Goal: Transaction & Acquisition: Purchase product/service

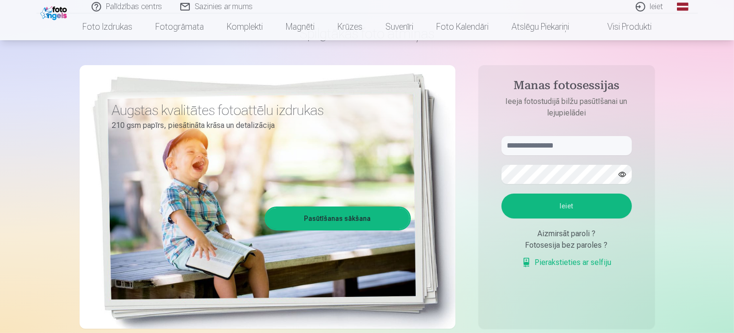
scroll to position [48, 0]
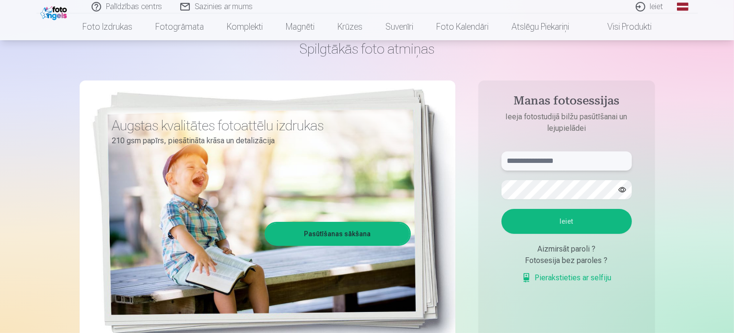
click at [576, 161] on input "text" at bounding box center [567, 161] width 130 height 19
type input "**********"
click at [550, 221] on button "Ieiet" at bounding box center [567, 221] width 130 height 25
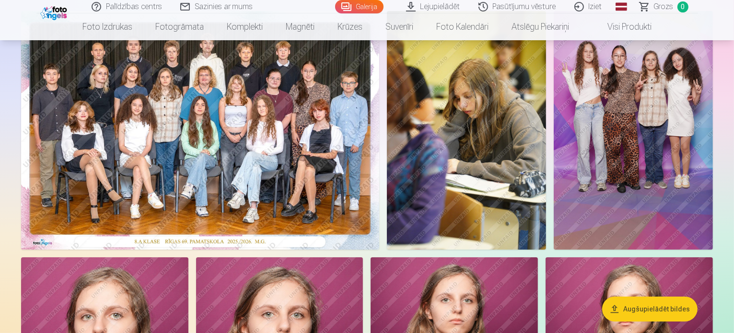
scroll to position [96, 0]
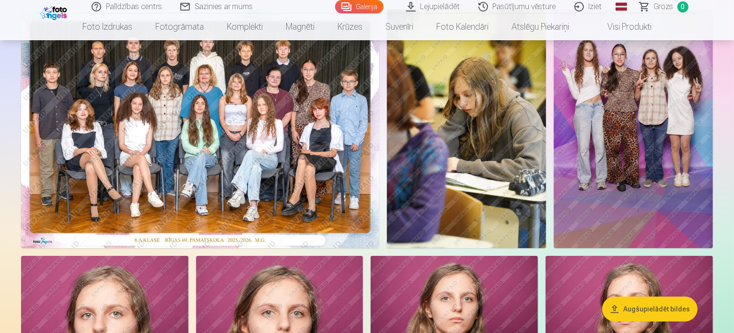
click at [275, 171] on img at bounding box center [200, 129] width 358 height 239
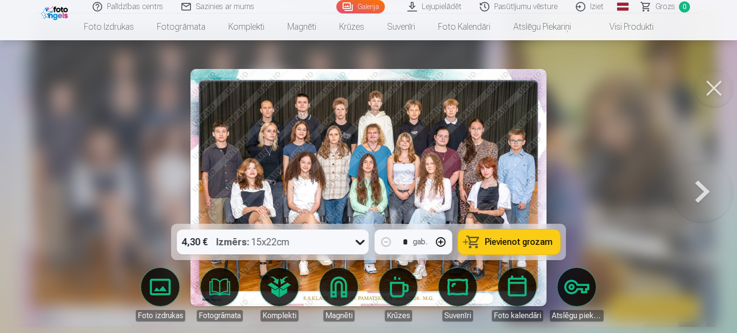
click at [521, 241] on span "Pievienot grozam" at bounding box center [519, 242] width 68 height 9
click at [696, 188] on button at bounding box center [701, 187] width 61 height 53
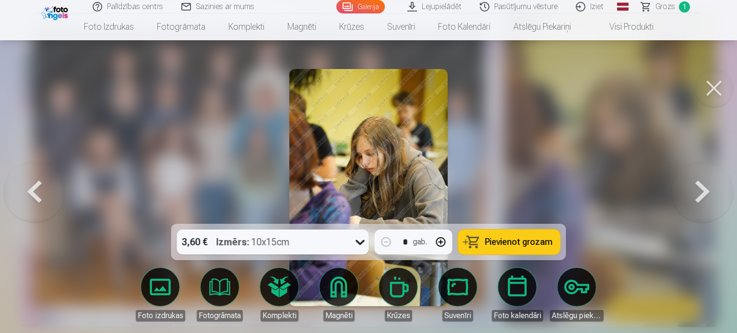
click at [696, 188] on button at bounding box center [701, 187] width 61 height 53
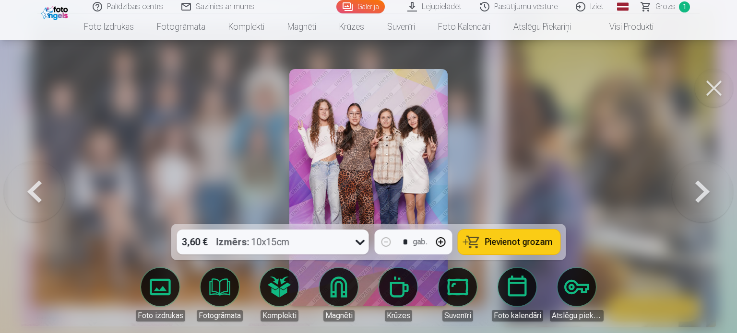
click at [702, 188] on button at bounding box center [701, 187] width 61 height 53
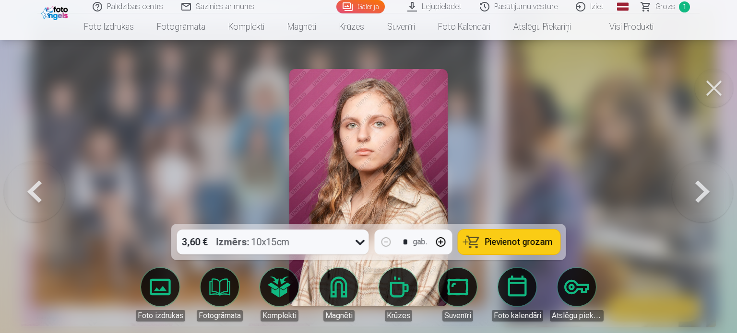
click at [704, 184] on button at bounding box center [701, 187] width 61 height 53
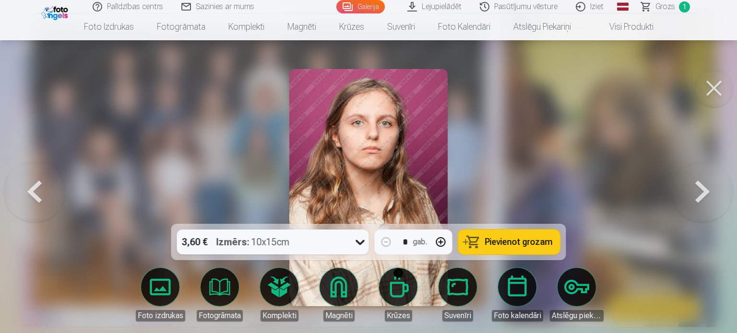
click at [704, 184] on button at bounding box center [701, 187] width 61 height 53
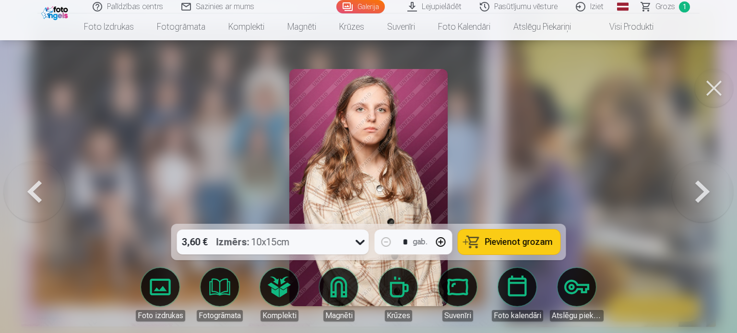
click at [704, 184] on button at bounding box center [701, 187] width 61 height 53
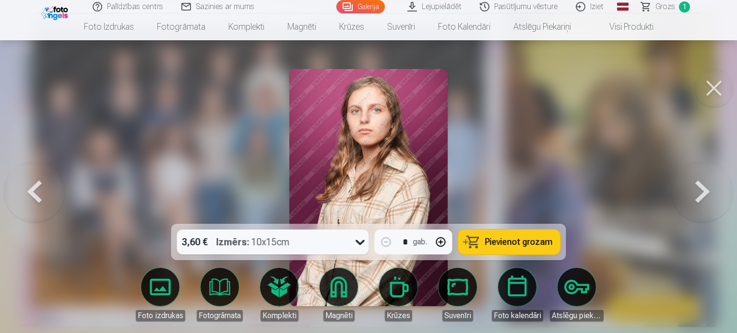
click at [703, 184] on button at bounding box center [701, 187] width 61 height 53
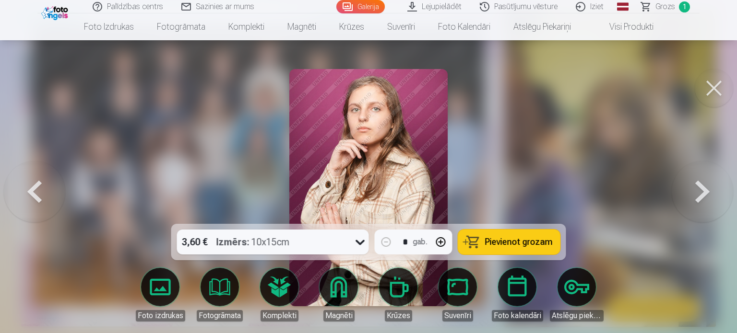
click at [703, 184] on button at bounding box center [701, 187] width 61 height 53
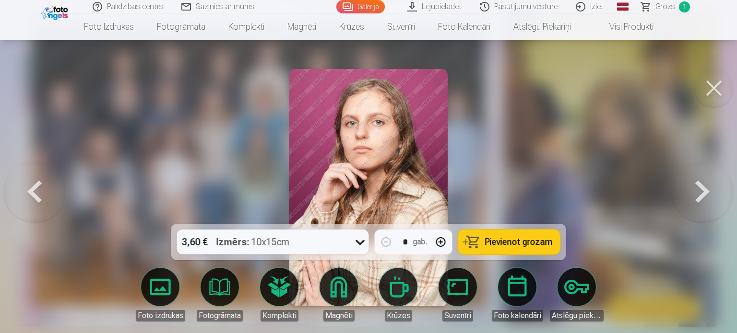
click at [703, 184] on button at bounding box center [701, 187] width 61 height 53
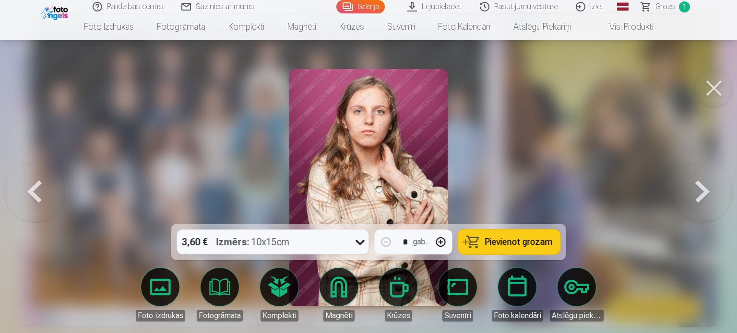
drag, startPoint x: 698, startPoint y: 179, endPoint x: 694, endPoint y: 180, distance: 4.8
click at [694, 180] on button at bounding box center [701, 187] width 61 height 53
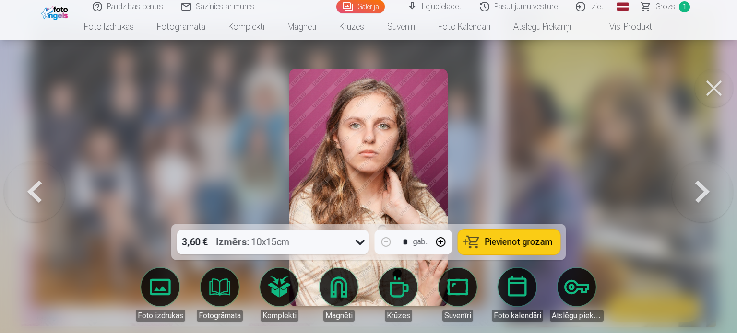
click at [716, 87] on button at bounding box center [713, 88] width 38 height 38
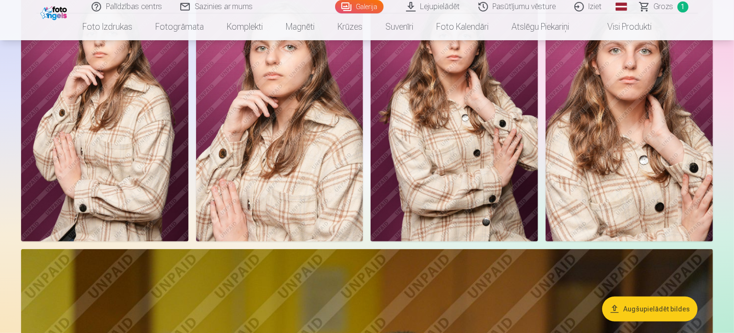
scroll to position [623, 0]
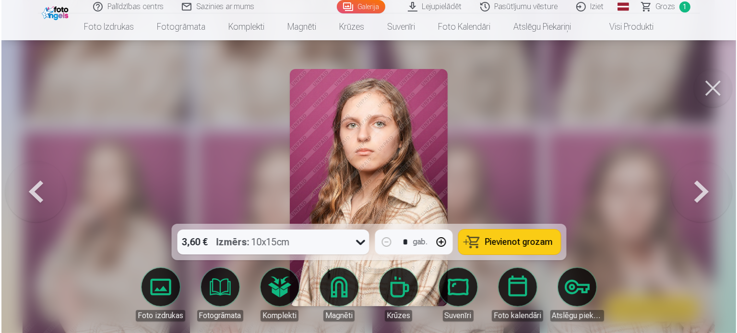
scroll to position [481, 0]
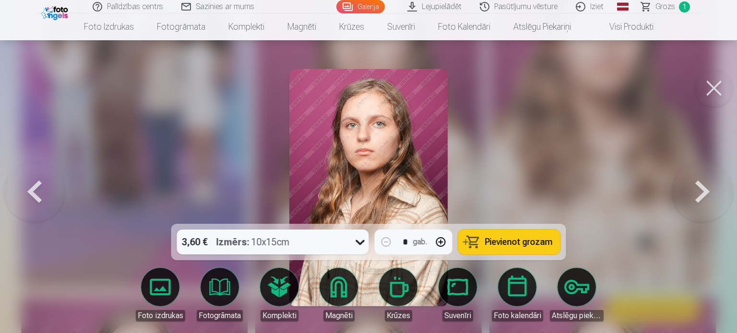
click at [500, 240] on span "Pievienot grozam" at bounding box center [519, 242] width 68 height 9
click at [714, 83] on button at bounding box center [713, 88] width 38 height 38
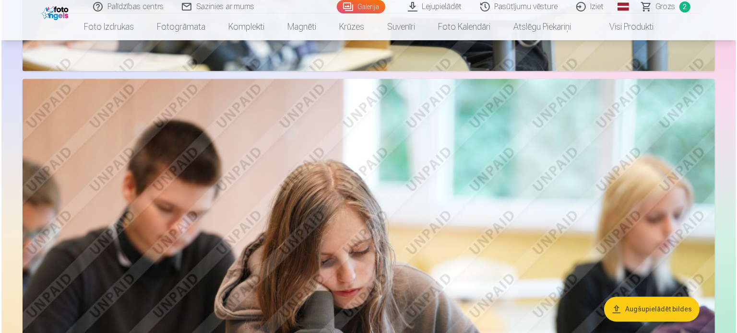
scroll to position [2014, 0]
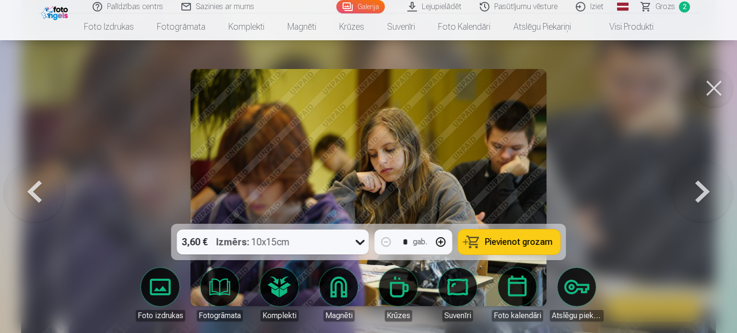
click at [525, 243] on span "Pievienot grozam" at bounding box center [519, 242] width 68 height 9
click at [717, 92] on button at bounding box center [713, 88] width 38 height 38
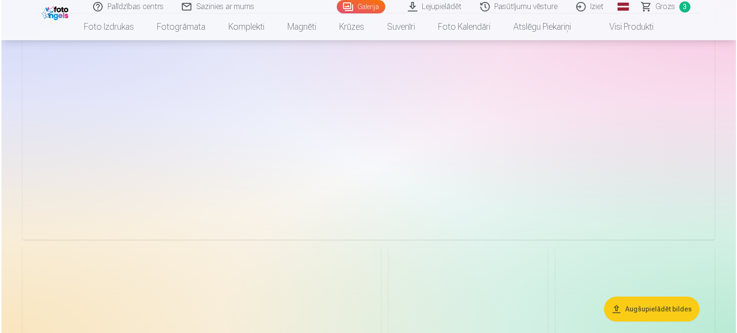
scroll to position [2967, 0]
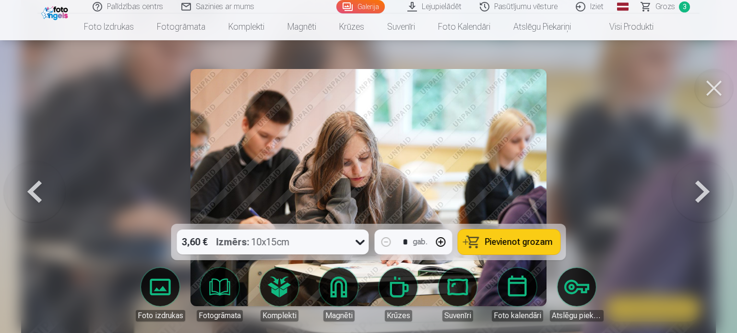
click at [538, 242] on span "Pievienot grozam" at bounding box center [519, 242] width 68 height 9
click at [721, 91] on button at bounding box center [713, 88] width 38 height 38
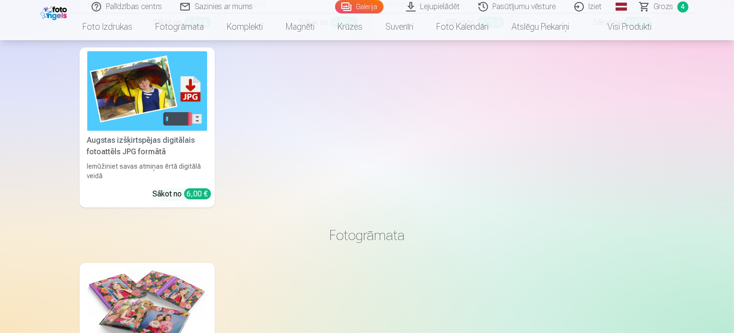
scroll to position [3774, 0]
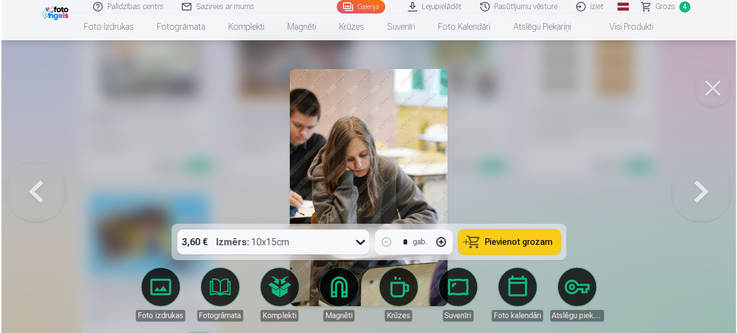
scroll to position [3784, 0]
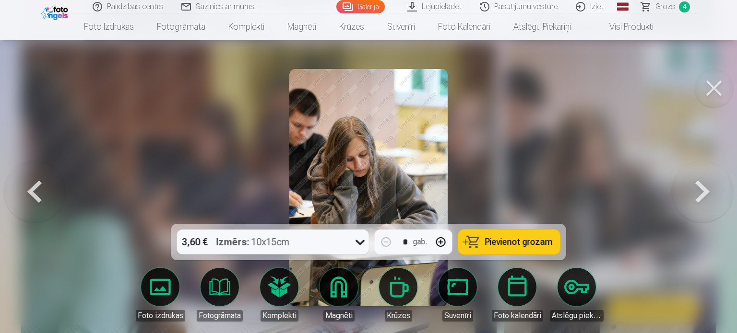
click at [31, 191] on button at bounding box center [34, 187] width 61 height 53
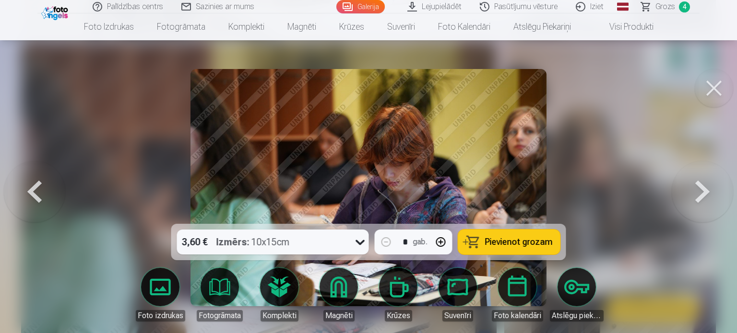
click at [37, 185] on button at bounding box center [34, 187] width 61 height 53
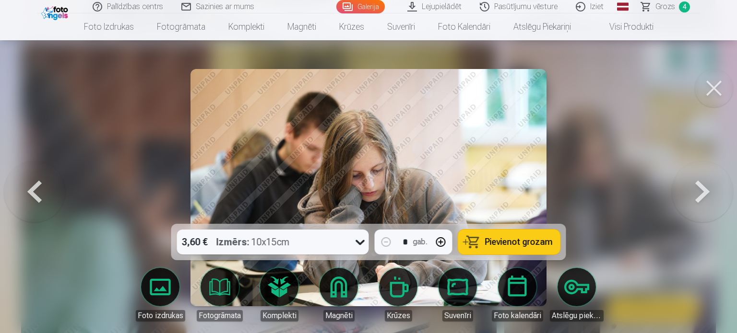
click at [705, 186] on button at bounding box center [701, 187] width 61 height 53
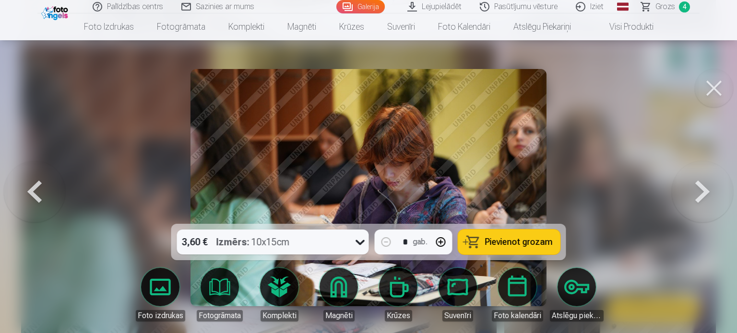
click at [705, 186] on button at bounding box center [701, 187] width 61 height 53
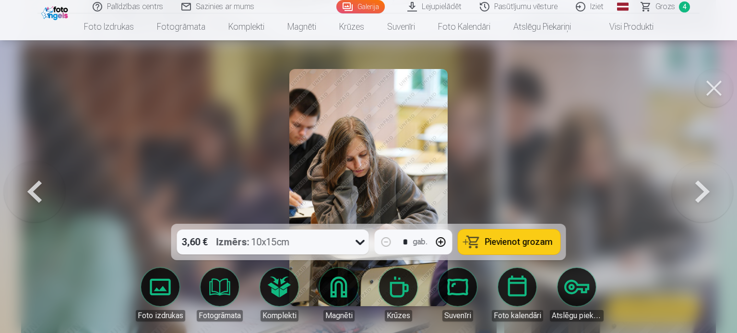
click at [547, 245] on span "Pievienot grozam" at bounding box center [519, 242] width 68 height 9
click at [35, 186] on button at bounding box center [34, 187] width 61 height 53
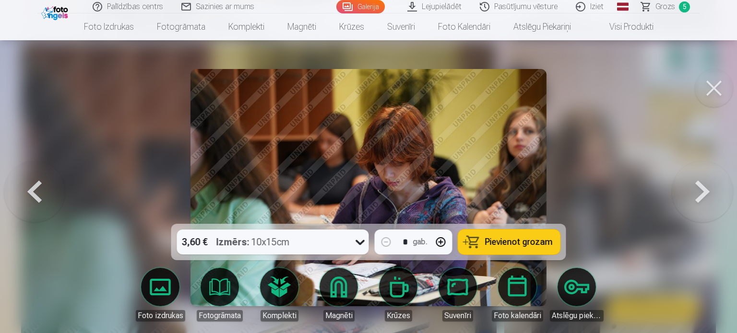
click at [35, 182] on button at bounding box center [34, 187] width 61 height 53
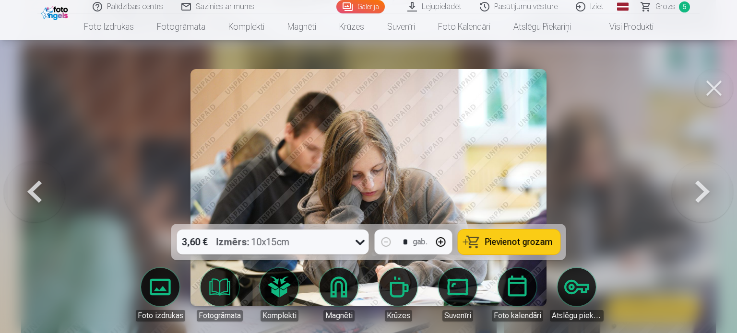
click at [36, 179] on button at bounding box center [34, 187] width 61 height 53
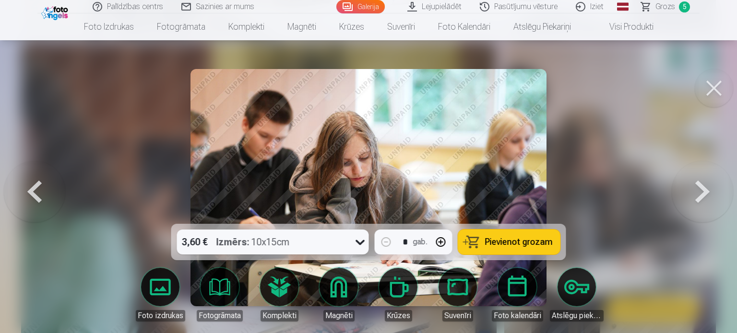
click at [36, 178] on button at bounding box center [34, 187] width 61 height 53
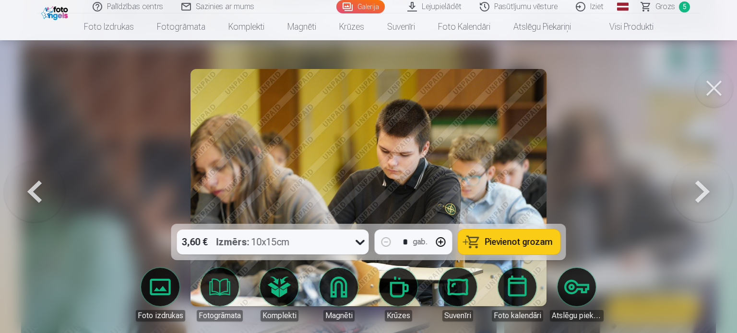
click at [36, 177] on button at bounding box center [34, 187] width 61 height 53
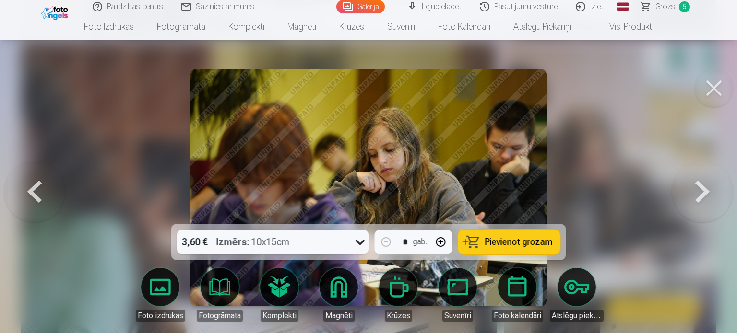
click at [37, 177] on button at bounding box center [34, 187] width 61 height 53
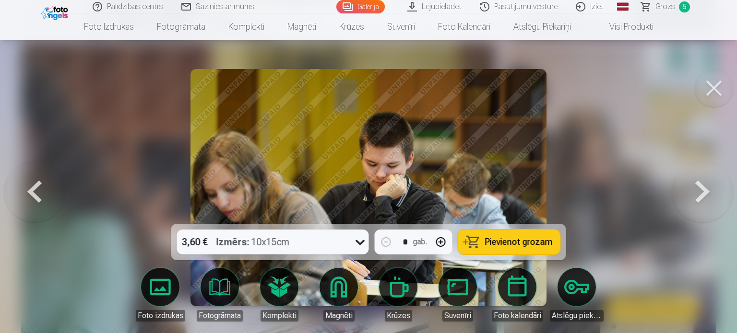
click at [40, 177] on button at bounding box center [34, 187] width 61 height 53
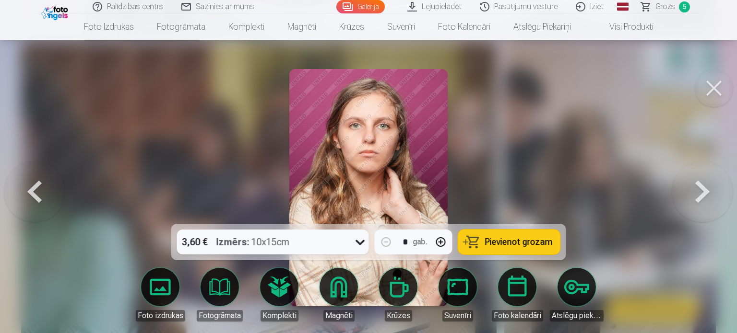
click at [711, 89] on button at bounding box center [713, 88] width 38 height 38
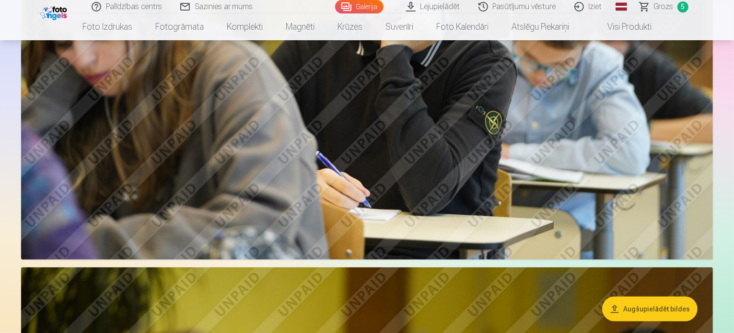
scroll to position [1088, 0]
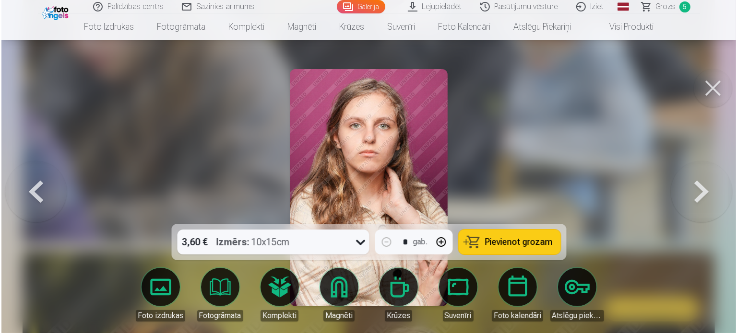
scroll to position [1090, 0]
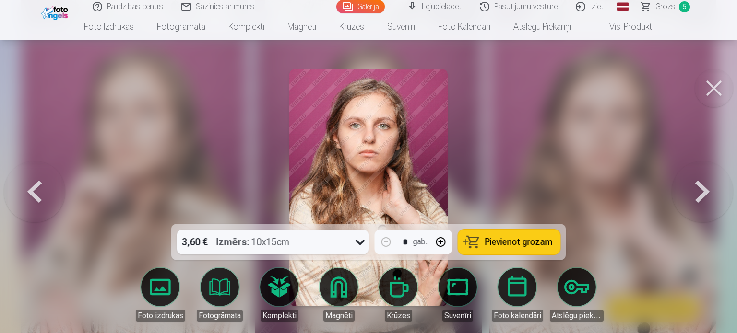
click at [499, 245] on span "Pievienot grozam" at bounding box center [519, 242] width 68 height 9
click at [714, 90] on button at bounding box center [713, 88] width 38 height 38
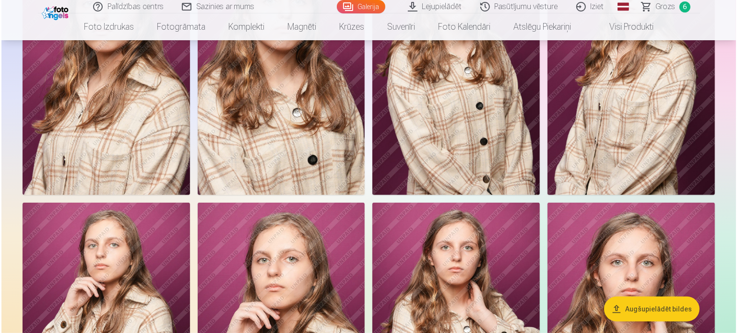
scroll to position [368, 0]
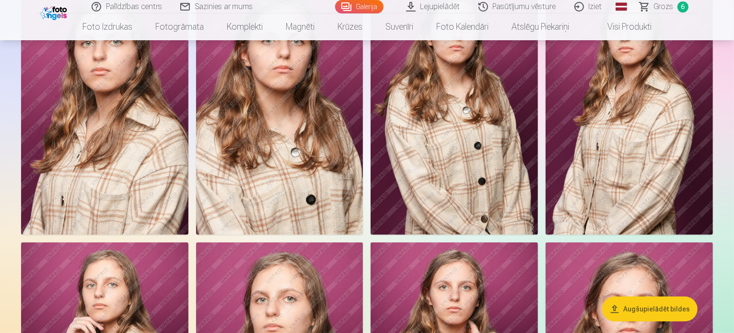
click at [188, 235] on img at bounding box center [104, 109] width 167 height 251
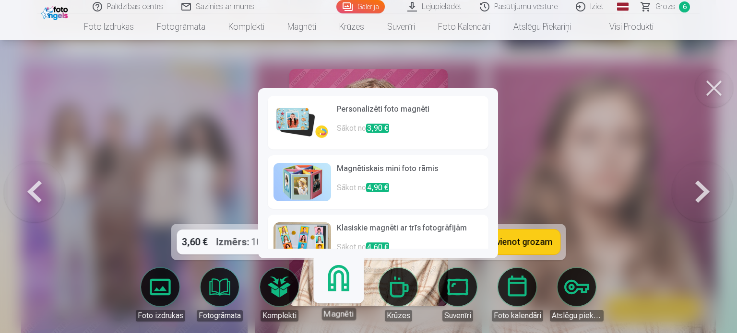
click at [332, 292] on link "Magnēti" at bounding box center [338, 290] width 59 height 59
click at [293, 124] on img at bounding box center [302, 123] width 58 height 38
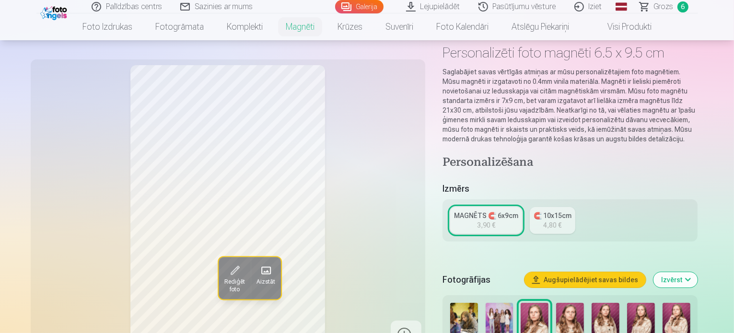
scroll to position [96, 0]
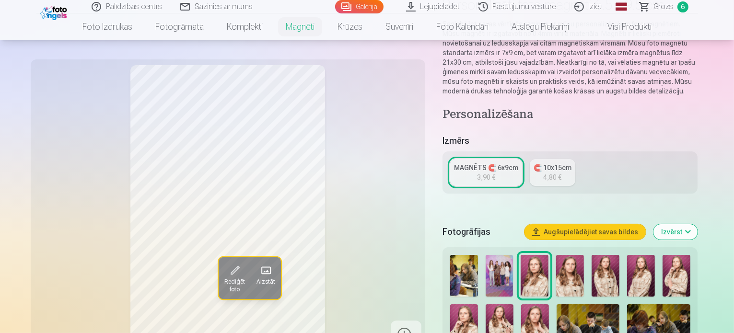
click at [580, 266] on img at bounding box center [570, 276] width 28 height 42
click at [616, 268] on img at bounding box center [606, 276] width 28 height 42
click at [655, 266] on img at bounding box center [641, 276] width 28 height 42
click at [675, 272] on img at bounding box center [677, 276] width 28 height 42
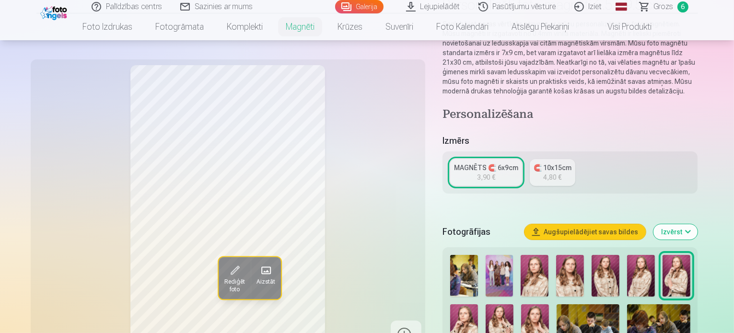
click at [478, 305] on img at bounding box center [464, 326] width 28 height 42
click at [486, 305] on img at bounding box center [500, 326] width 28 height 42
click at [521, 324] on img at bounding box center [535, 326] width 28 height 42
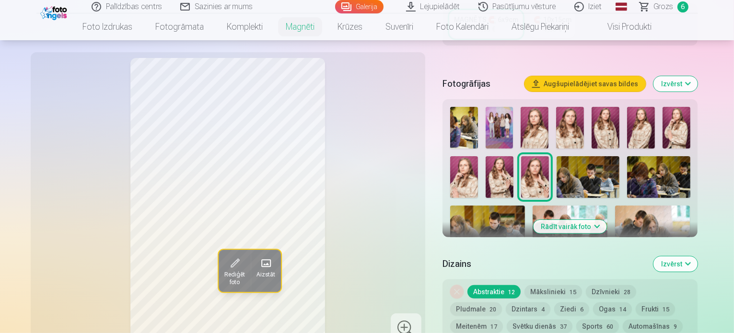
scroll to position [192, 0]
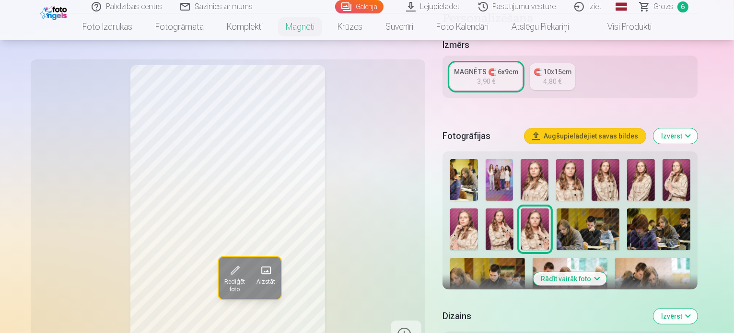
click at [485, 67] on div "MAGNĒTS 🧲 6x9cm" at bounding box center [486, 72] width 64 height 10
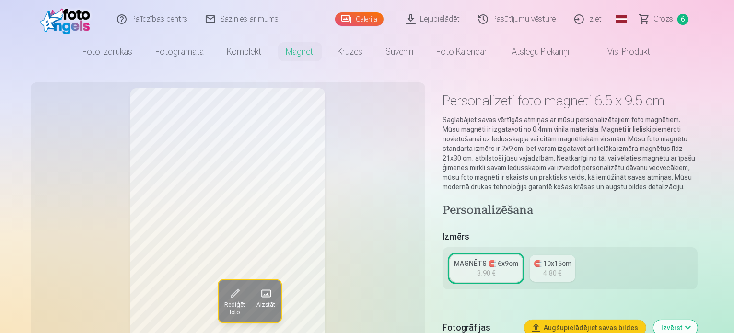
click at [669, 21] on span "Grozs" at bounding box center [664, 19] width 20 height 12
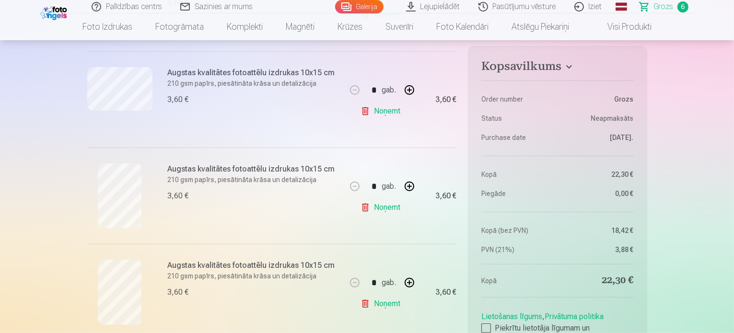
scroll to position [432, 0]
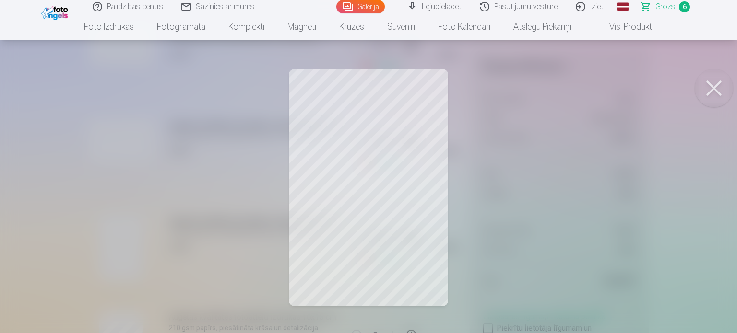
click at [714, 84] on button at bounding box center [713, 88] width 38 height 38
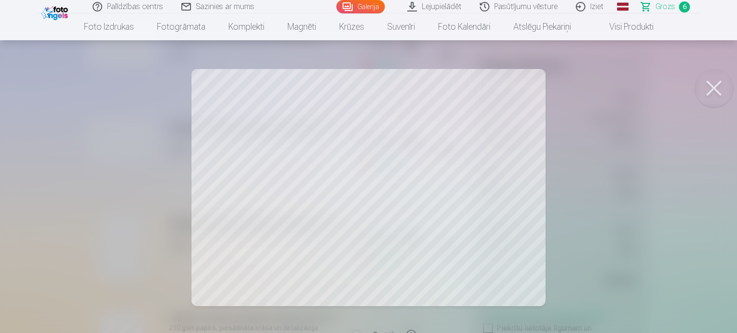
click at [716, 88] on button at bounding box center [713, 88] width 38 height 38
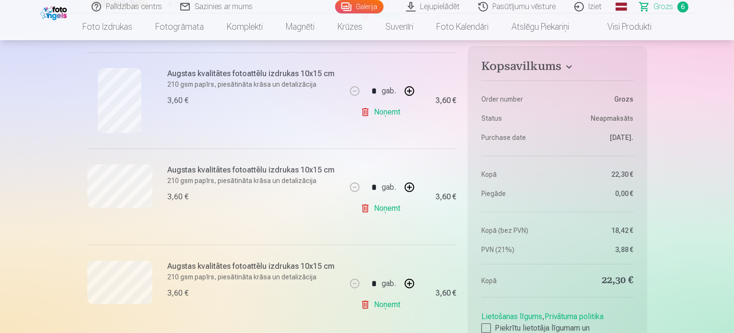
scroll to position [288, 0]
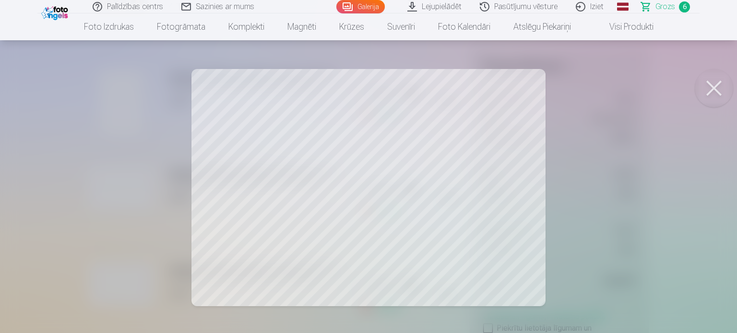
click at [717, 89] on button at bounding box center [713, 88] width 38 height 38
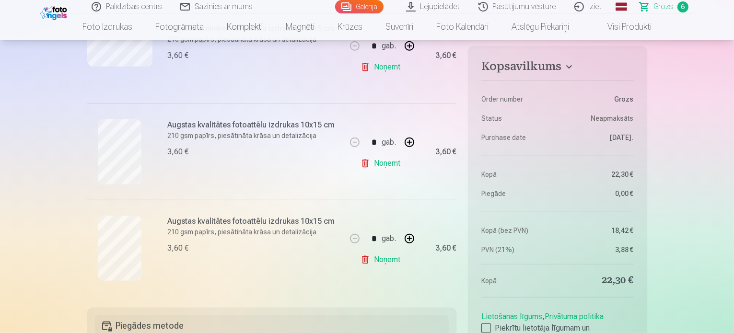
scroll to position [432, 0]
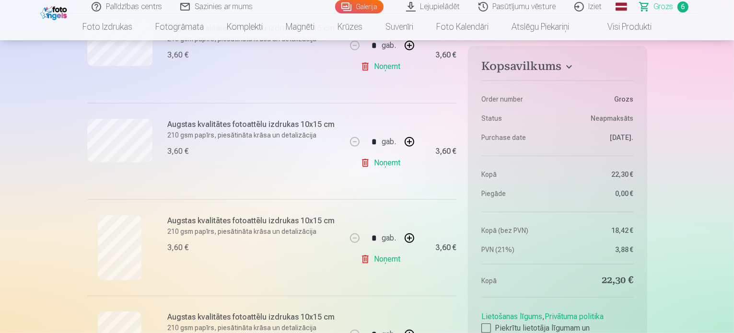
click at [380, 162] on link "Noņemt" at bounding box center [383, 162] width 44 height 19
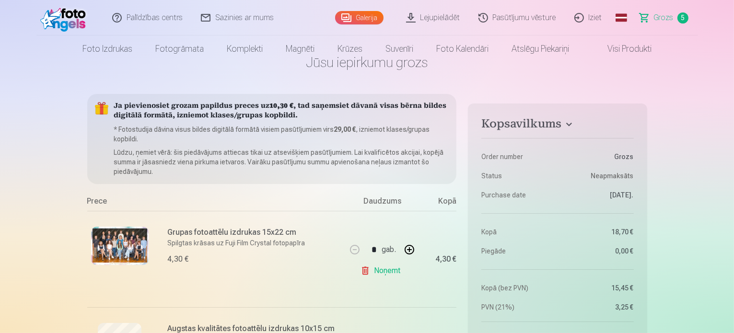
scroll to position [0, 0]
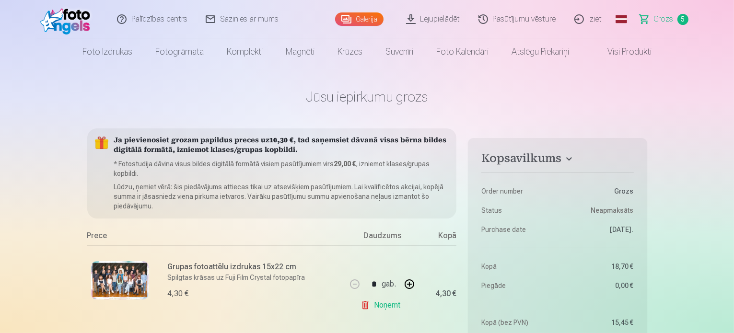
click at [359, 22] on link "Galerija" at bounding box center [359, 18] width 48 height 13
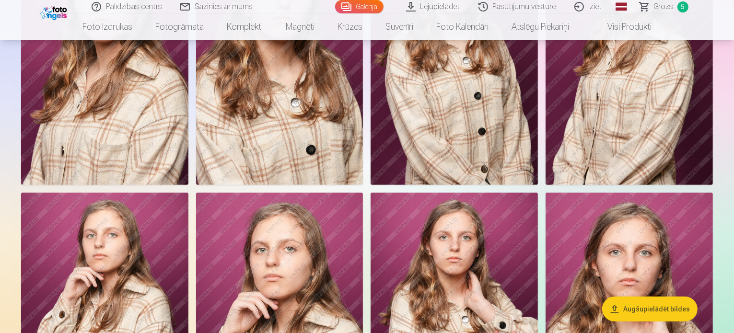
scroll to position [336, 0]
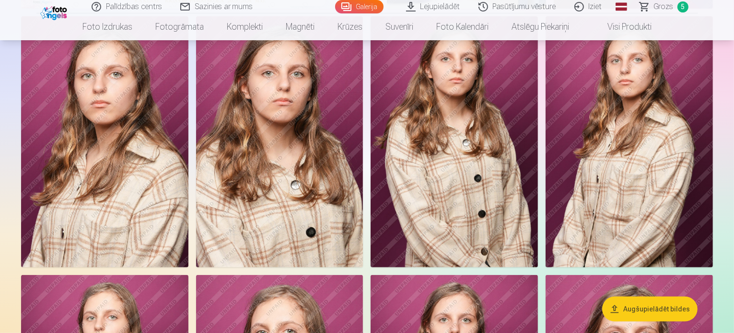
click at [364, 249] on img at bounding box center [279, 141] width 167 height 251
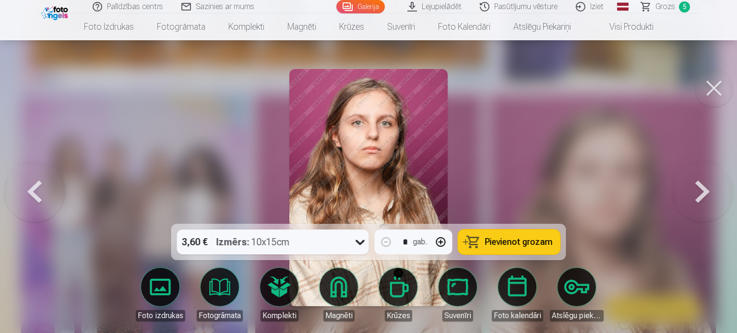
click at [27, 193] on button at bounding box center [34, 187] width 61 height 53
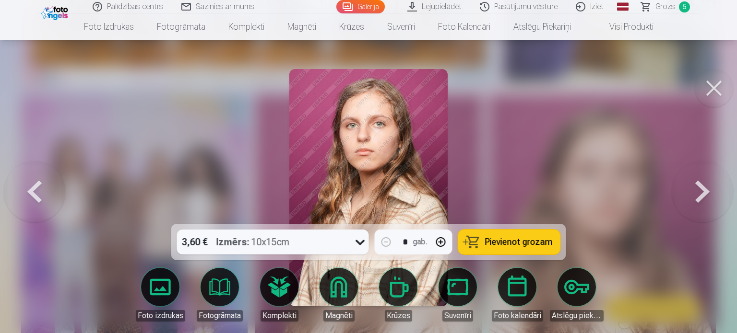
click at [27, 193] on button at bounding box center [34, 187] width 61 height 53
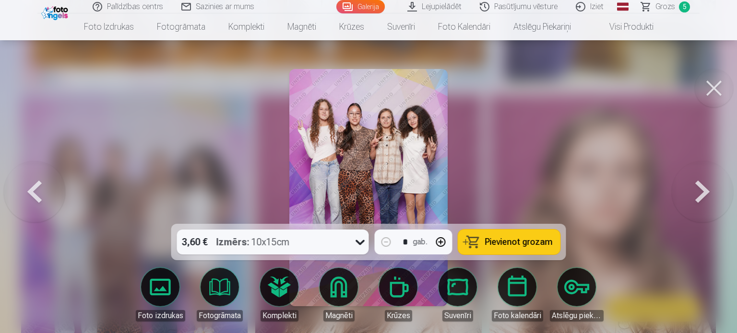
click at [27, 193] on button at bounding box center [34, 187] width 61 height 53
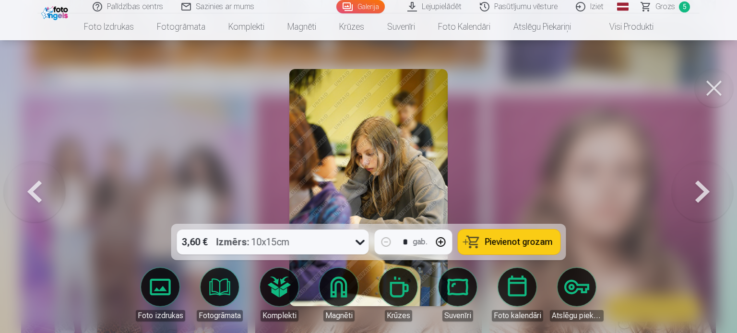
click at [718, 84] on button at bounding box center [713, 88] width 38 height 38
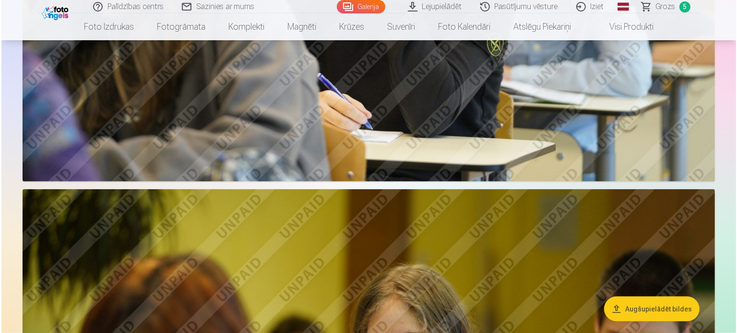
scroll to position [1151, 0]
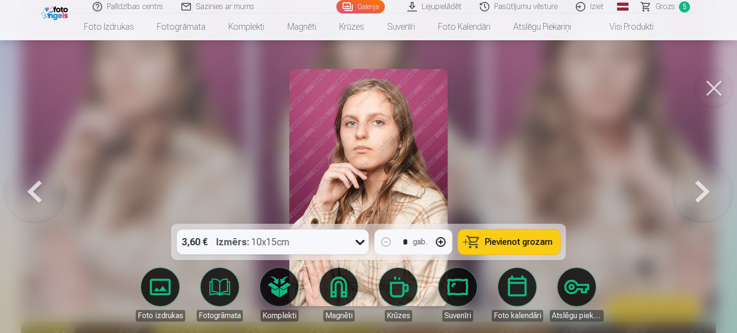
click at [716, 102] on button at bounding box center [713, 88] width 38 height 38
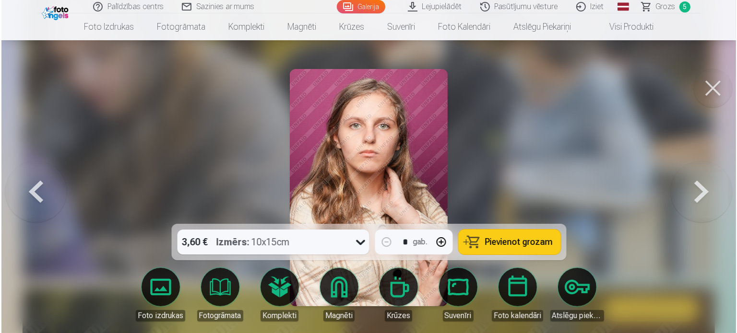
scroll to position [1053, 0]
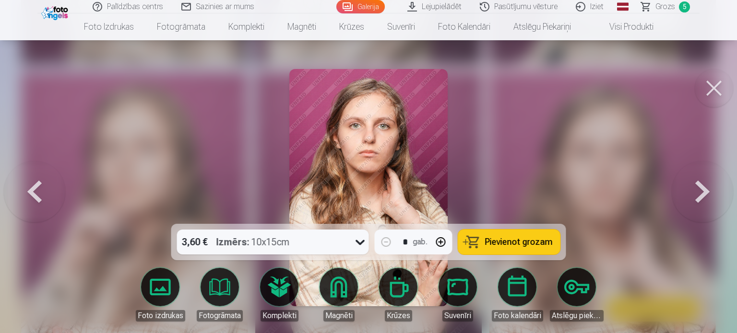
click at [512, 240] on span "Pievienot grozam" at bounding box center [519, 242] width 68 height 9
click at [665, 10] on span "Grozs" at bounding box center [665, 7] width 20 height 12
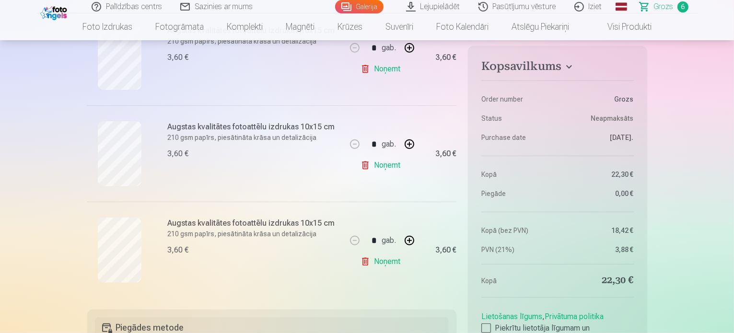
scroll to position [528, 0]
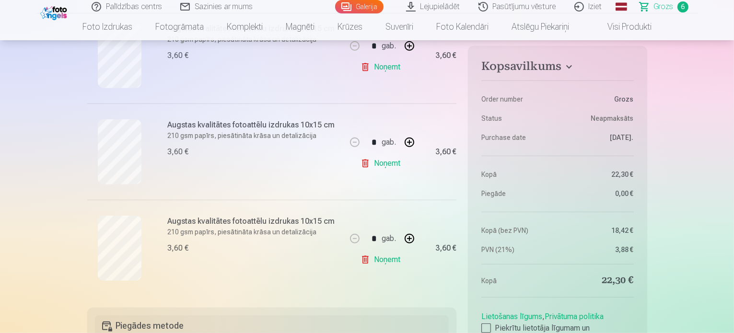
click at [365, 260] on link "Noņemt" at bounding box center [383, 259] width 44 height 19
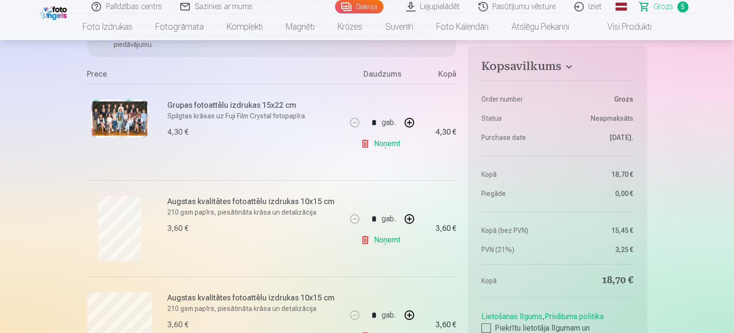
scroll to position [48, 0]
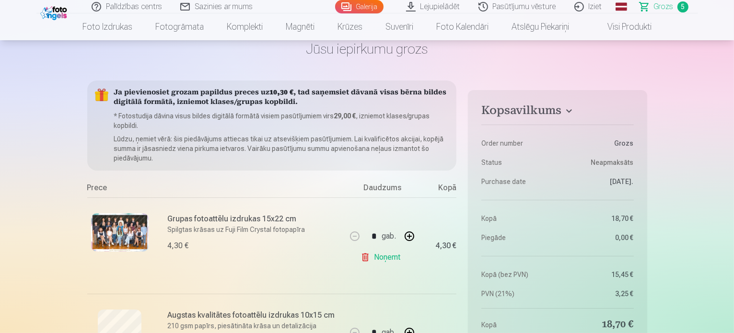
click at [359, 4] on link "Galerija" at bounding box center [359, 6] width 48 height 13
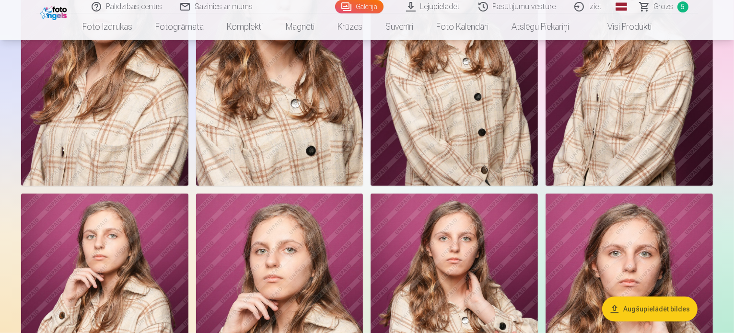
scroll to position [432, 0]
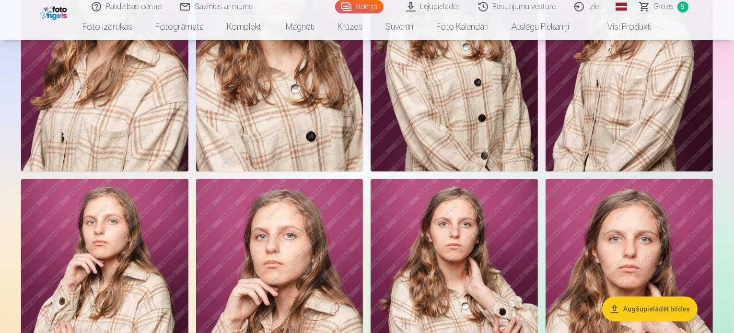
click at [364, 171] on img at bounding box center [279, 45] width 167 height 251
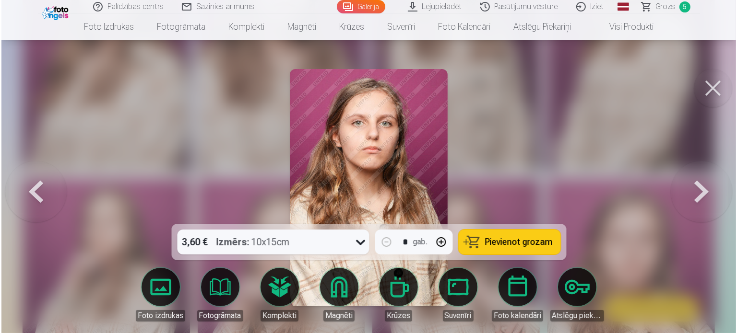
scroll to position [433, 0]
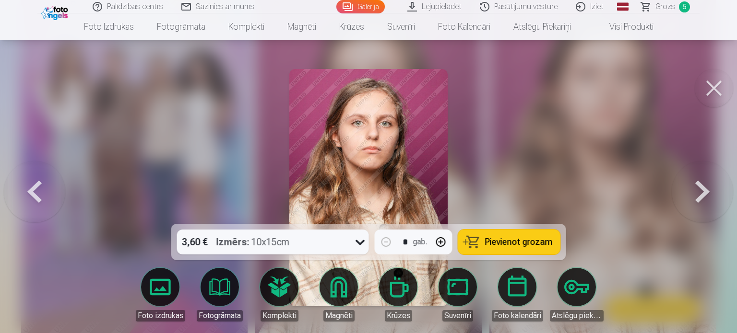
click at [531, 242] on span "Pievienot grozam" at bounding box center [519, 242] width 68 height 9
click at [713, 88] on button at bounding box center [713, 88] width 38 height 38
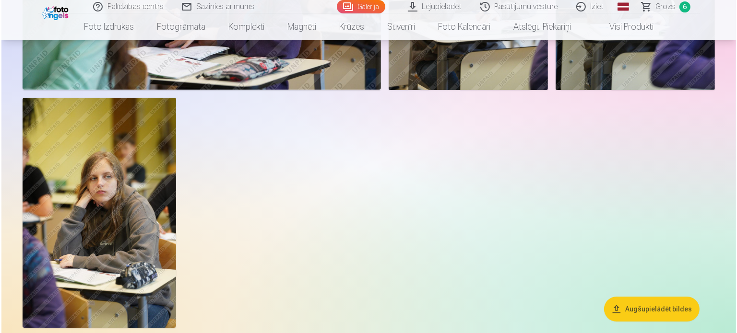
scroll to position [3357, 0]
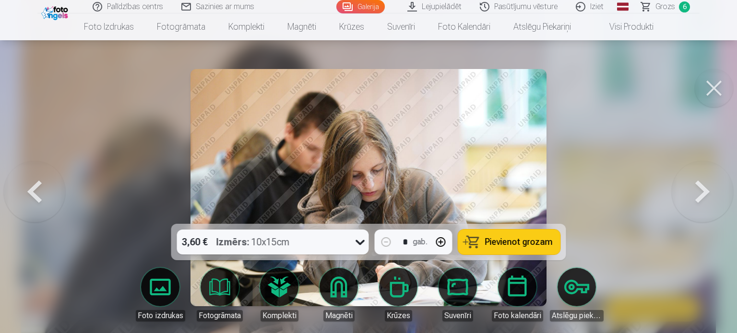
click at [717, 86] on button at bounding box center [713, 88] width 38 height 38
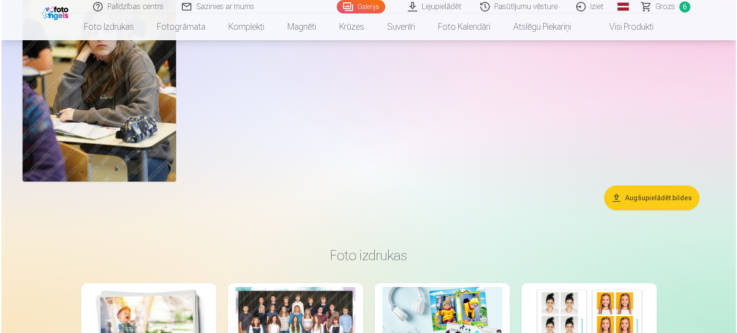
scroll to position [3491, 0]
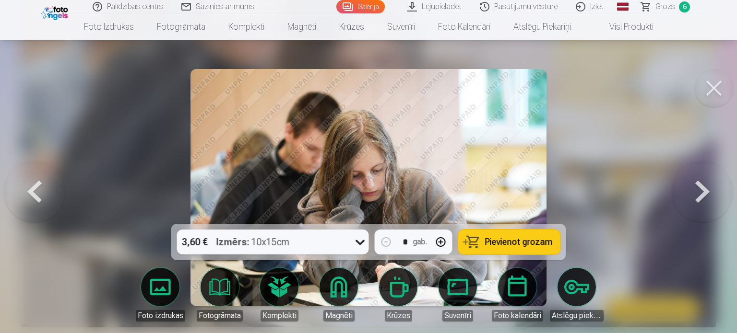
click at [515, 239] on span "Pievienot grozam" at bounding box center [519, 242] width 68 height 9
click at [712, 88] on button at bounding box center [713, 88] width 38 height 38
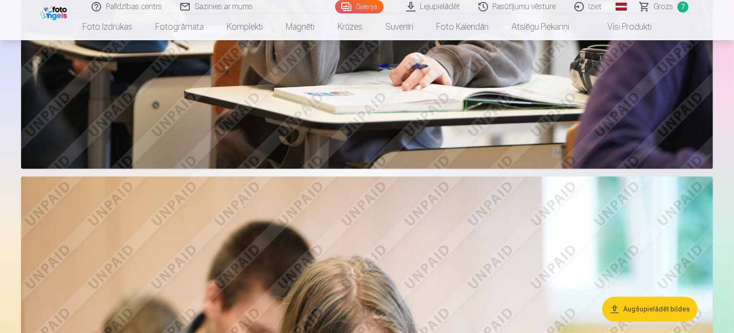
scroll to position [2281, 0]
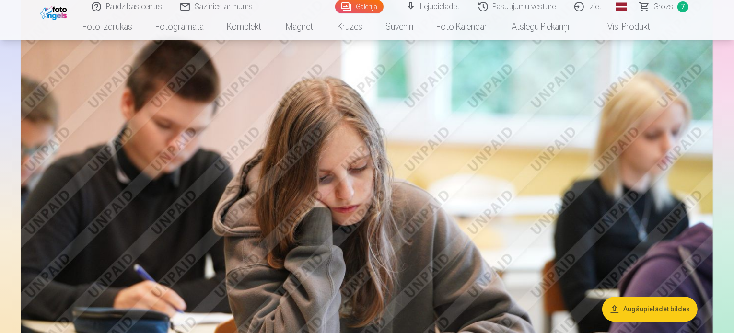
click at [659, 9] on span "Grozs" at bounding box center [664, 7] width 20 height 12
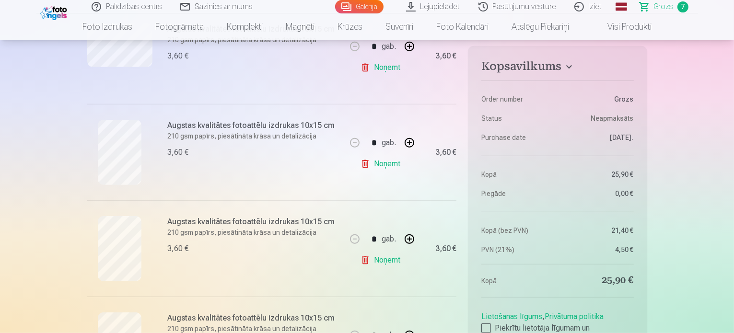
scroll to position [384, 0]
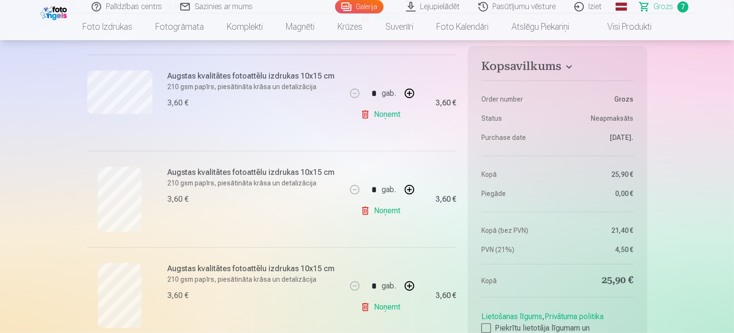
click at [396, 115] on link "Noņemt" at bounding box center [383, 114] width 44 height 19
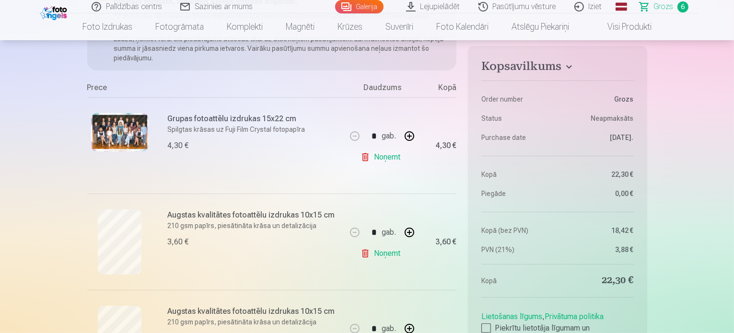
scroll to position [144, 0]
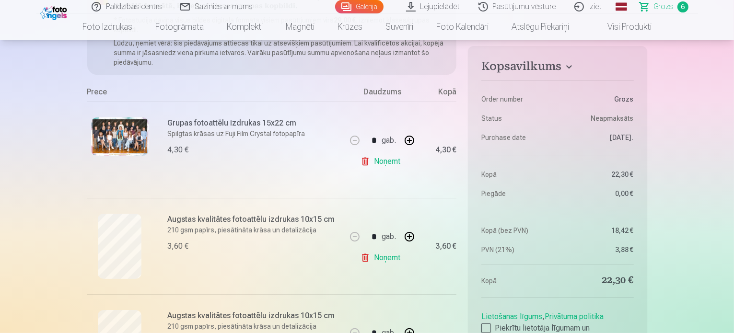
click at [374, 5] on link "Galerija" at bounding box center [359, 6] width 48 height 13
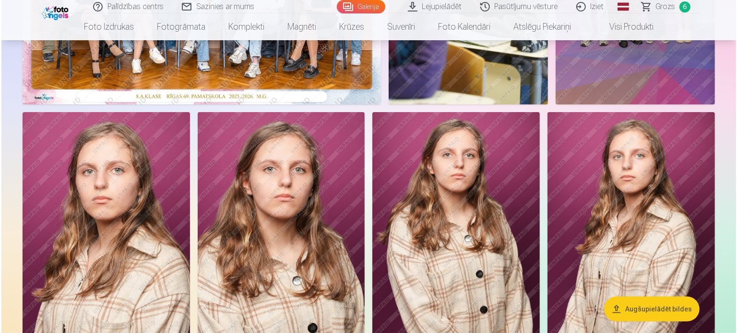
scroll to position [432, 0]
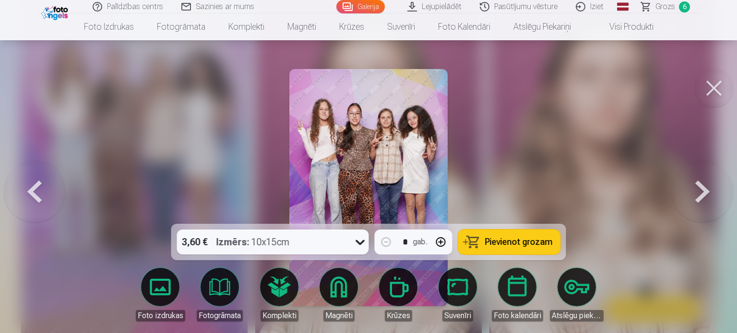
click at [504, 241] on span "Pievienot grozam" at bounding box center [519, 242] width 68 height 9
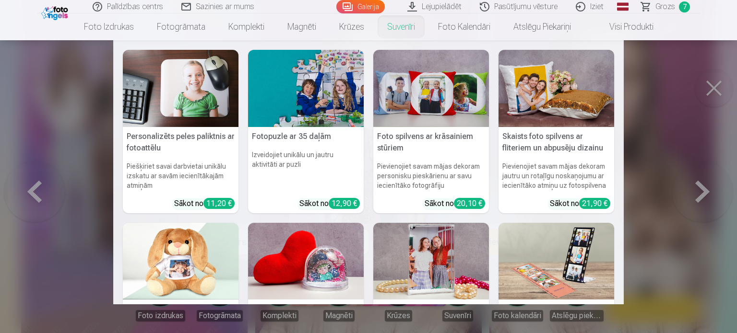
click at [388, 24] on link "Suvenīri" at bounding box center [401, 26] width 51 height 27
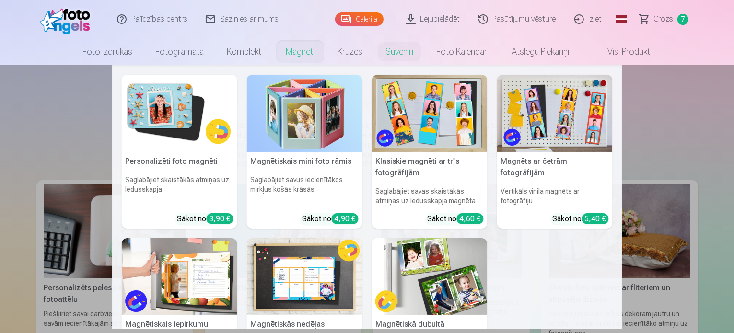
click at [295, 49] on link "Magnēti" at bounding box center [300, 51] width 52 height 27
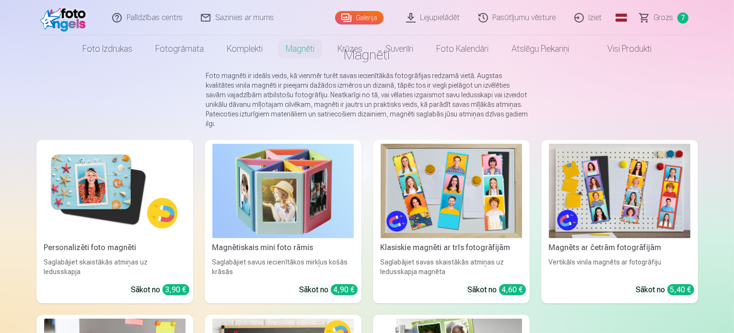
scroll to position [96, 0]
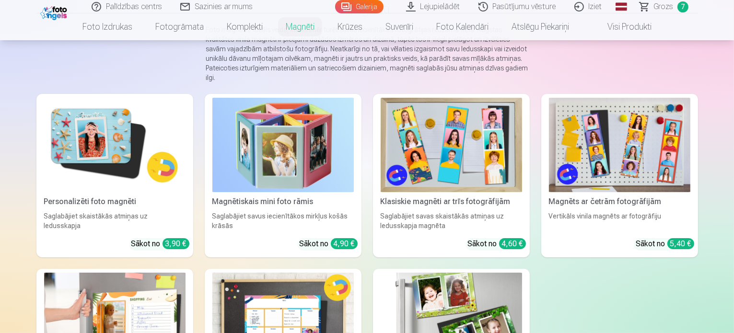
click at [79, 145] on img at bounding box center [114, 145] width 141 height 94
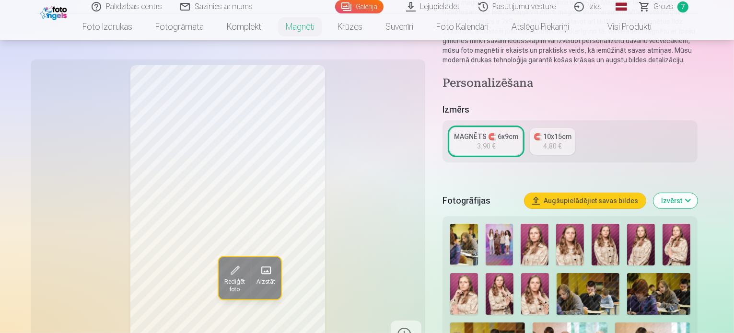
scroll to position [144, 0]
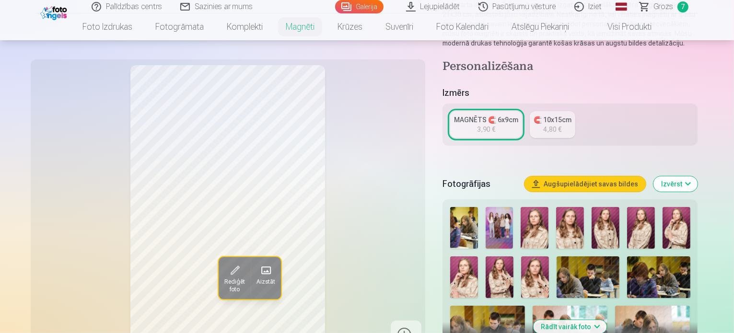
click at [521, 264] on img at bounding box center [535, 278] width 28 height 42
click at [478, 257] on img at bounding box center [464, 278] width 28 height 42
click at [521, 270] on img at bounding box center [535, 278] width 28 height 42
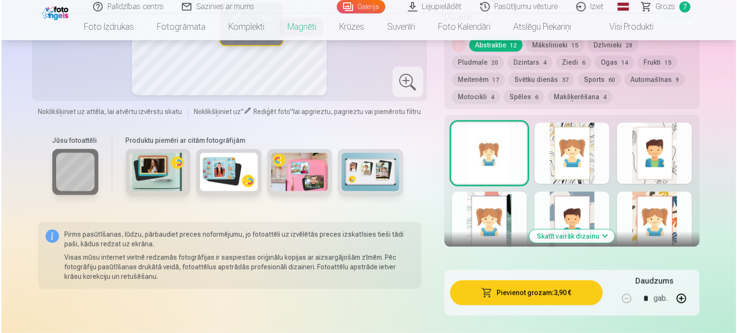
scroll to position [528, 0]
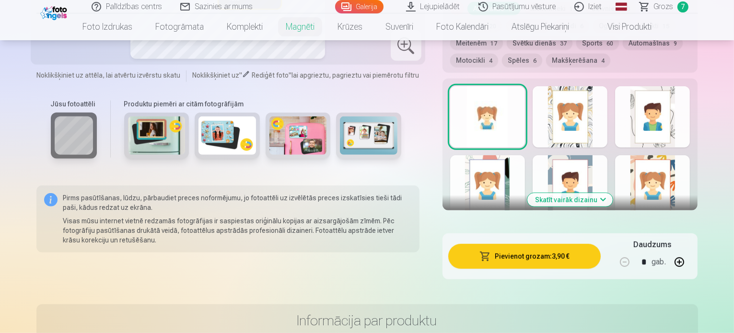
click at [536, 247] on button "Pievienot grozam : 3,90 €" at bounding box center [524, 256] width 153 height 25
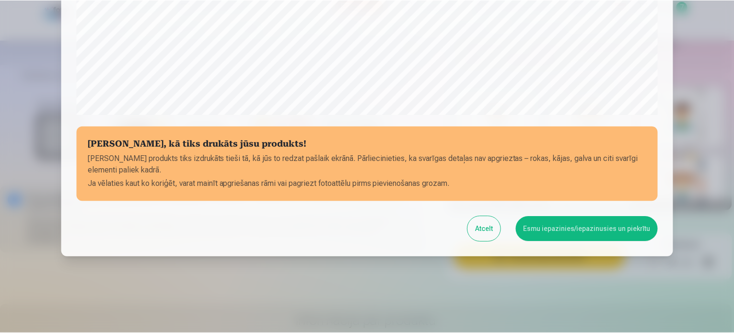
scroll to position [309, 0]
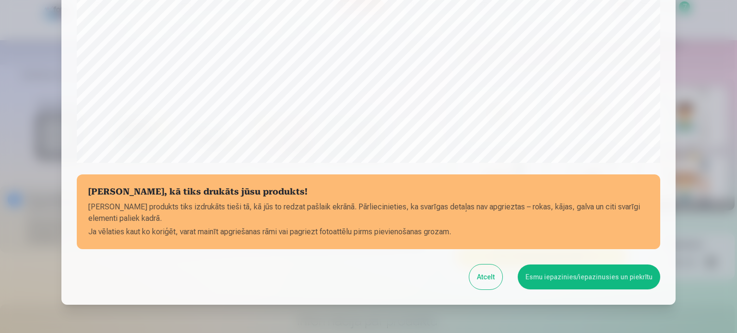
click at [495, 273] on button "Atcelt" at bounding box center [485, 277] width 33 height 25
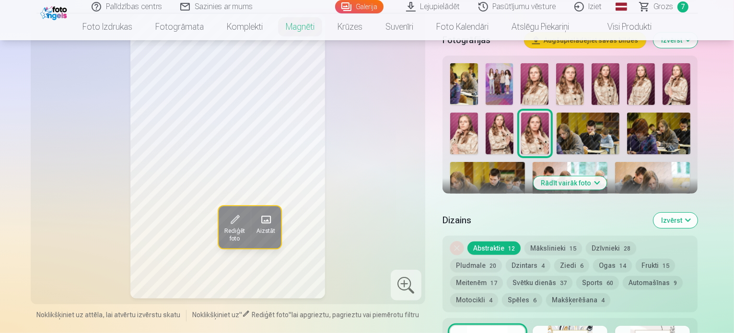
scroll to position [384, 0]
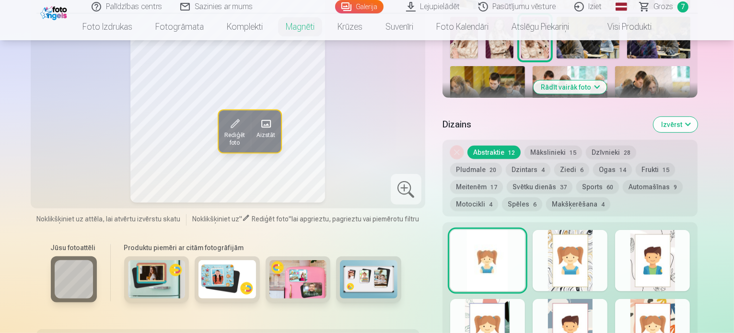
click at [663, 9] on span "Grozs" at bounding box center [664, 7] width 20 height 12
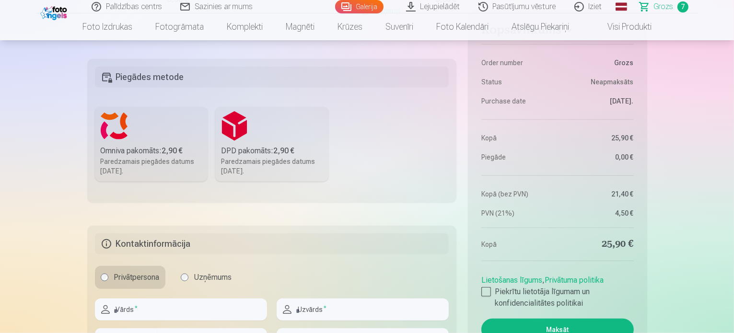
scroll to position [863, 0]
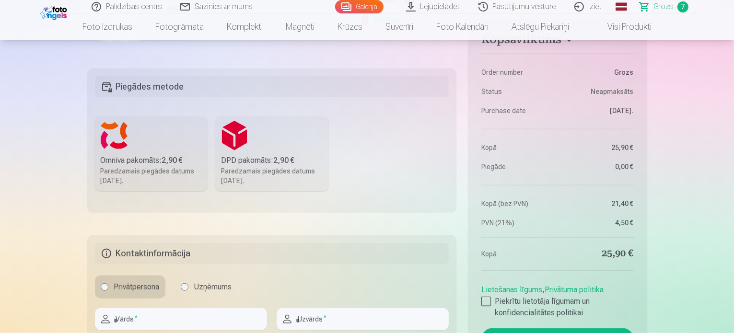
click at [165, 142] on label "Omniva pakomāts : 2,90 € Paredzamais piegādes datums 25.10.2025." at bounding box center [151, 154] width 113 height 75
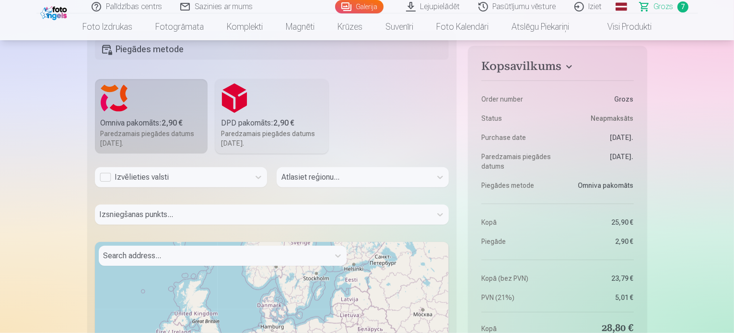
scroll to position [959, 0]
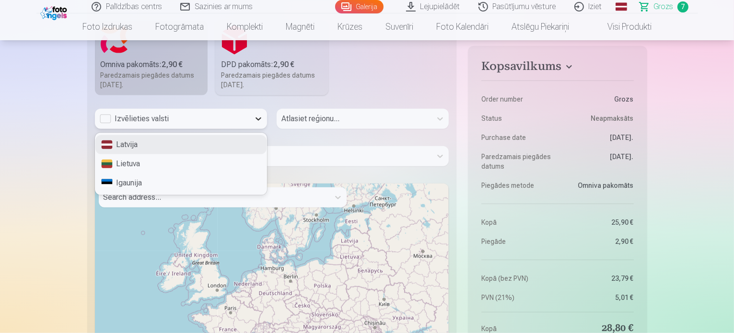
click at [256, 119] on icon at bounding box center [259, 119] width 10 height 10
click at [211, 140] on div "Latvija" at bounding box center [180, 144] width 171 height 19
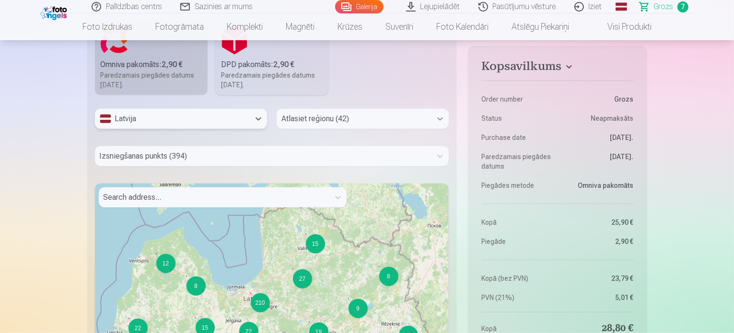
click at [443, 119] on icon at bounding box center [440, 119] width 10 height 10
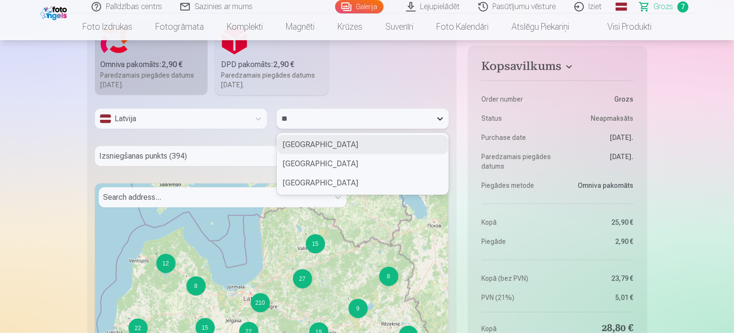
type input "***"
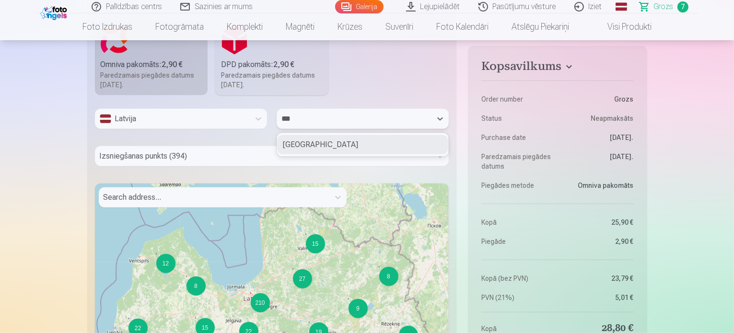
click at [297, 144] on div "Bauskas novads" at bounding box center [362, 144] width 171 height 19
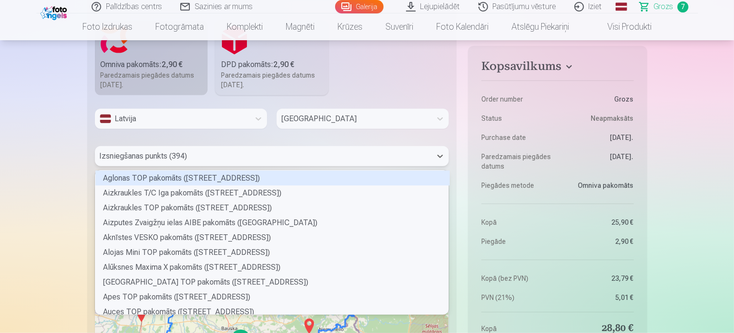
click at [212, 155] on div at bounding box center [264, 156] width 328 height 13
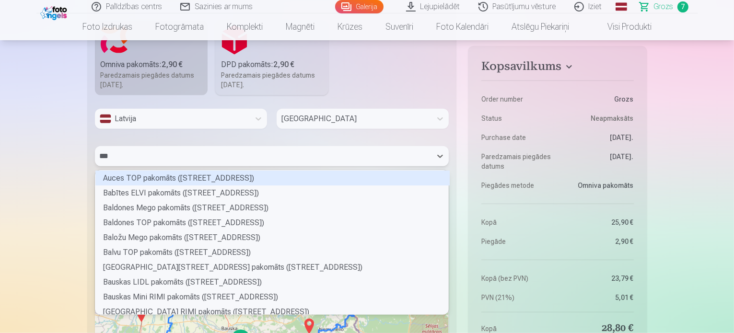
scroll to position [57, 351]
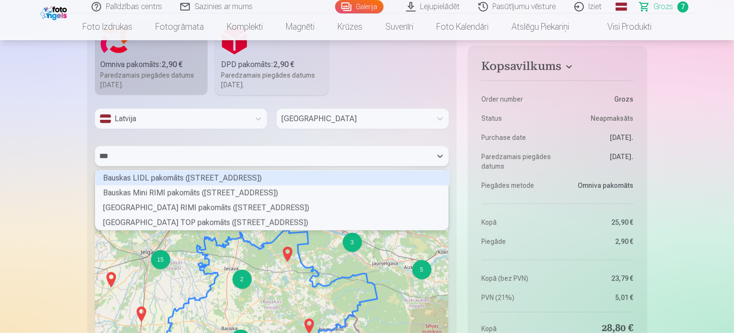
type input "****"
click at [223, 178] on div "Bauskas LIDL pakomāts (Zaļā iela 5)" at bounding box center [272, 178] width 354 height 15
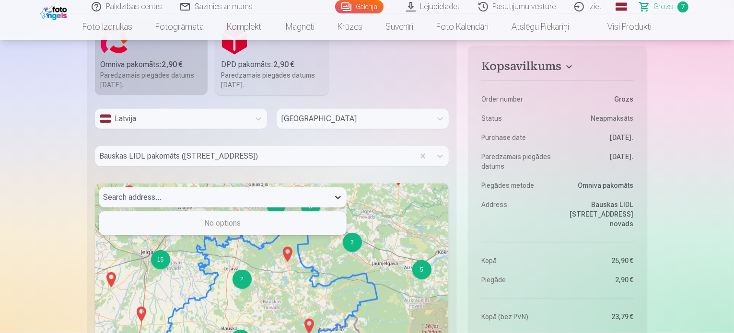
click at [338, 198] on icon at bounding box center [338, 197] width 6 height 3
click at [318, 197] on div at bounding box center [214, 197] width 221 height 13
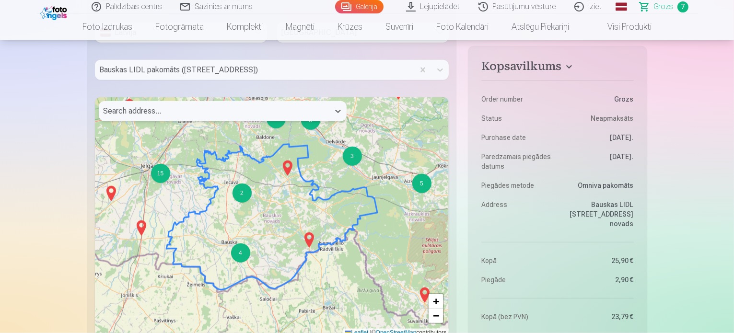
scroll to position [1103, 0]
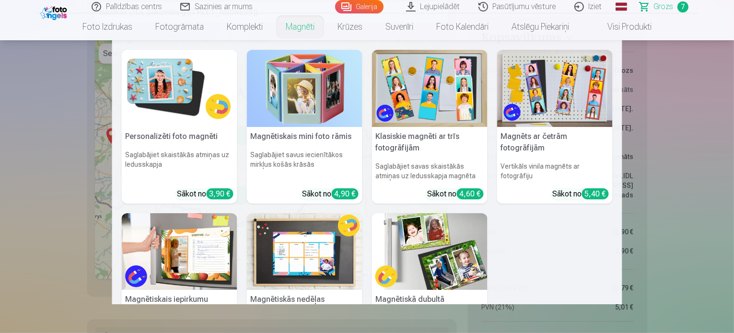
click at [59, 99] on nav "Personalizēti foto magnēti Saglabājiet skaistākās atmiņas uz ledusskapja Sākot …" at bounding box center [367, 172] width 734 height 264
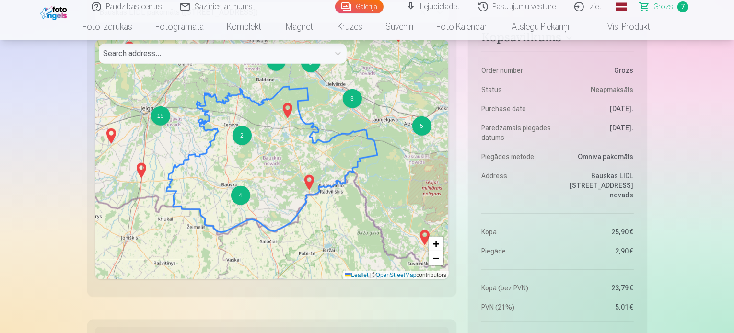
click at [155, 47] on div at bounding box center [214, 53] width 221 height 13
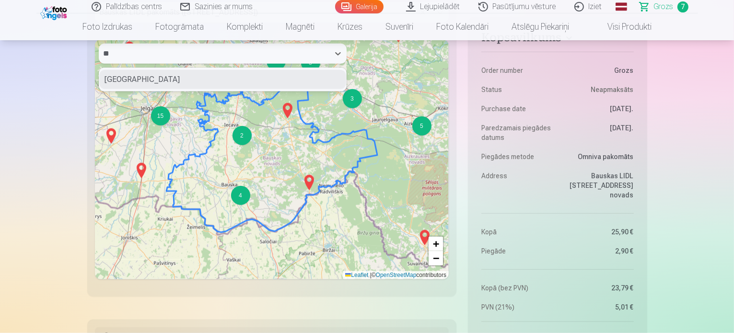
type input "*"
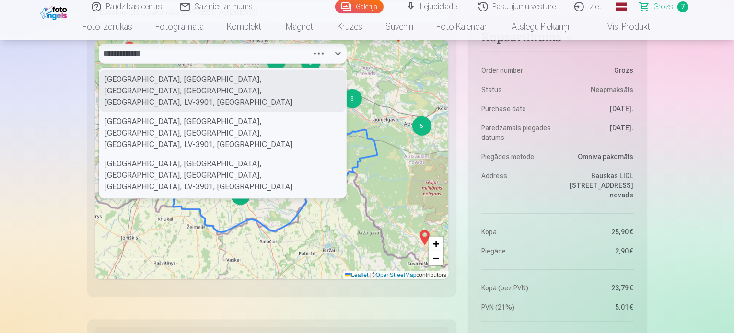
type input "**********"
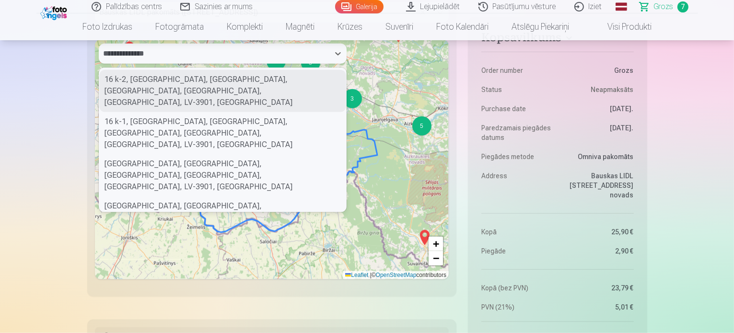
click at [127, 79] on div "16 k-2, Salātu iela, Kvartāli, Bērzkalni, Bauska, Bauskas novads, LV-3901, Latv…" at bounding box center [222, 91] width 247 height 42
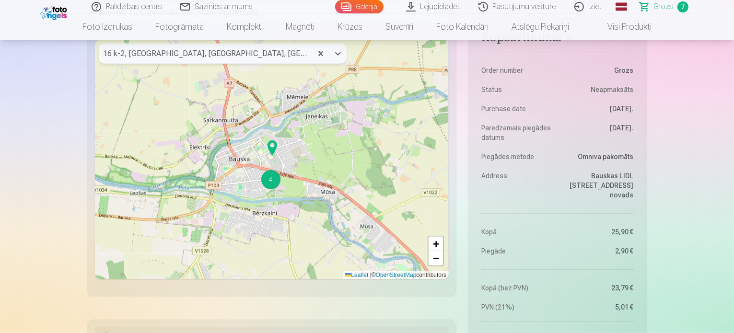
click at [307, 53] on div at bounding box center [206, 53] width 204 height 13
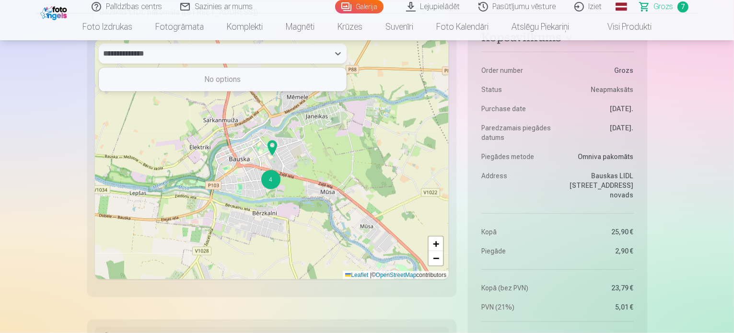
type input "**********"
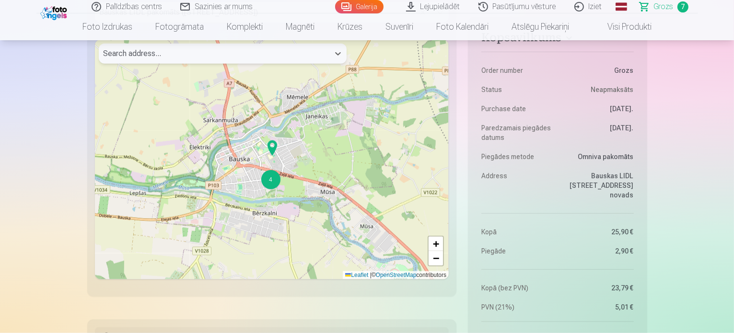
drag, startPoint x: 159, startPoint y: 53, endPoint x: 85, endPoint y: 43, distance: 75.0
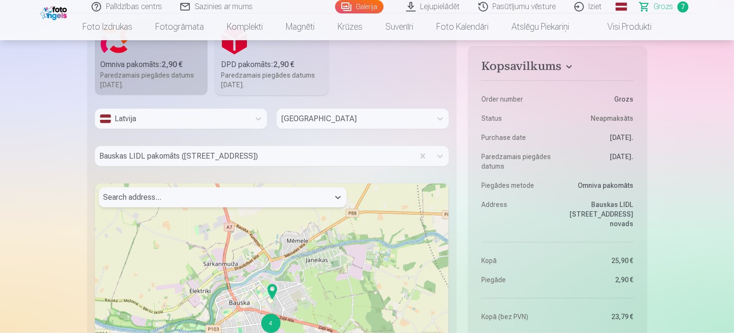
scroll to position [1007, 0]
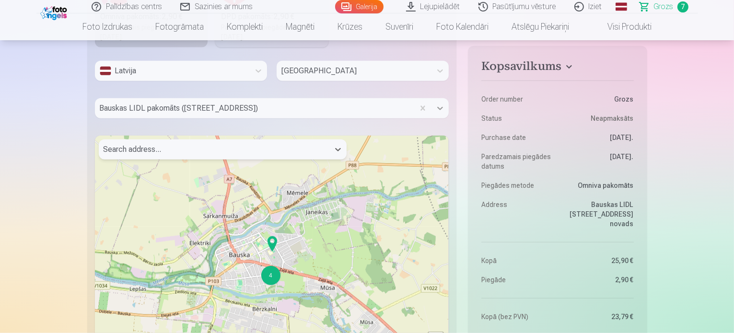
click at [438, 108] on icon at bounding box center [440, 109] width 10 height 10
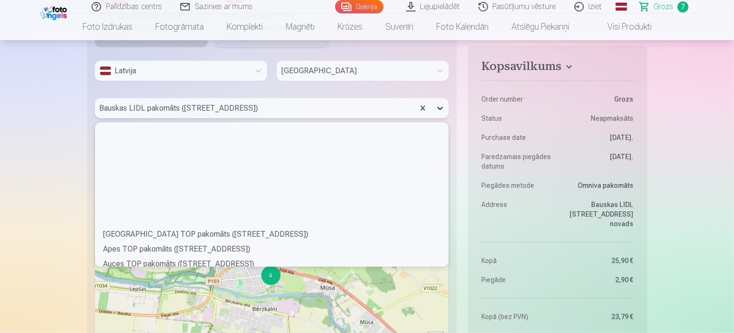
scroll to position [141, 351]
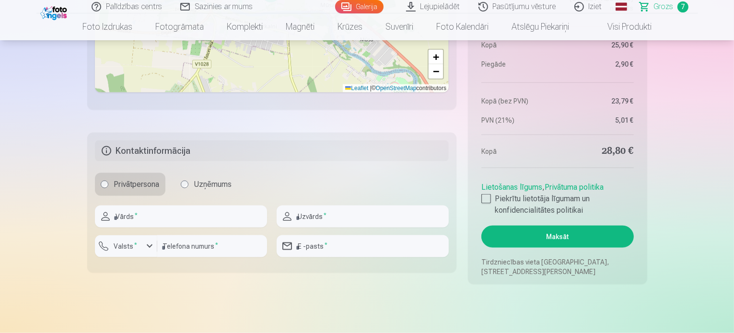
scroll to position [1295, 0]
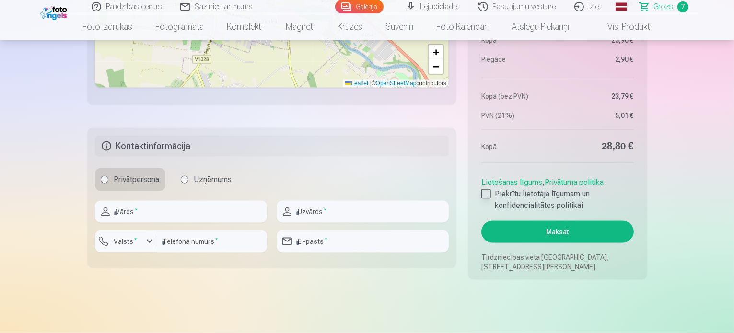
click at [489, 195] on div at bounding box center [487, 194] width 10 height 10
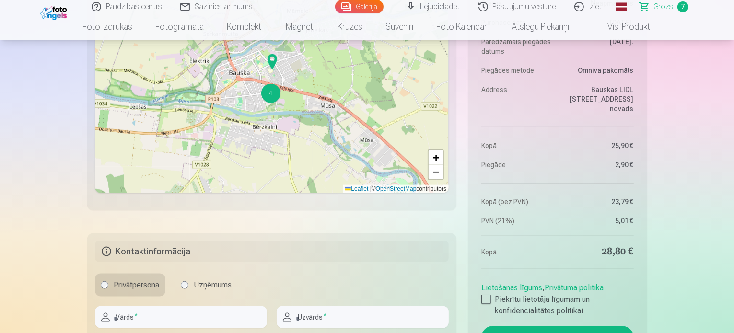
scroll to position [1247, 0]
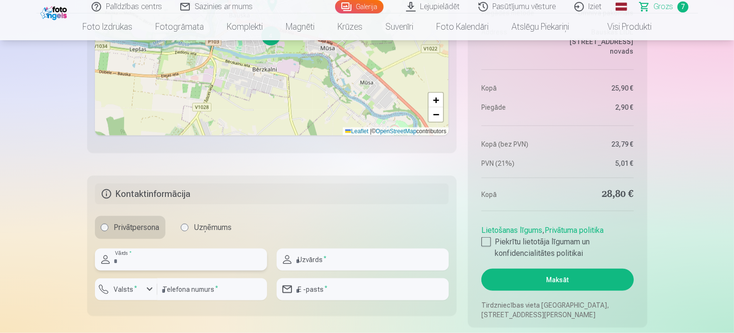
click at [177, 266] on input "text" at bounding box center [181, 260] width 172 height 22
type input "******"
click at [358, 251] on input "text" at bounding box center [363, 260] width 172 height 22
type input "*********"
click at [225, 291] on input "number" at bounding box center [212, 290] width 110 height 22
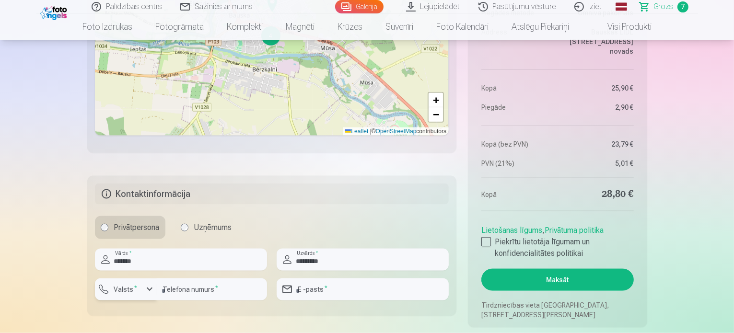
click at [149, 289] on div "button" at bounding box center [150, 290] width 12 height 12
click at [152, 311] on li "+371 Latvija" at bounding box center [137, 312] width 68 height 19
click at [189, 285] on input "number" at bounding box center [212, 290] width 110 height 22
type input "********"
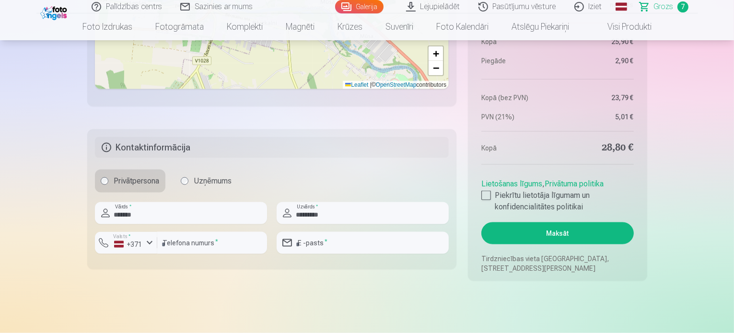
scroll to position [1295, 0]
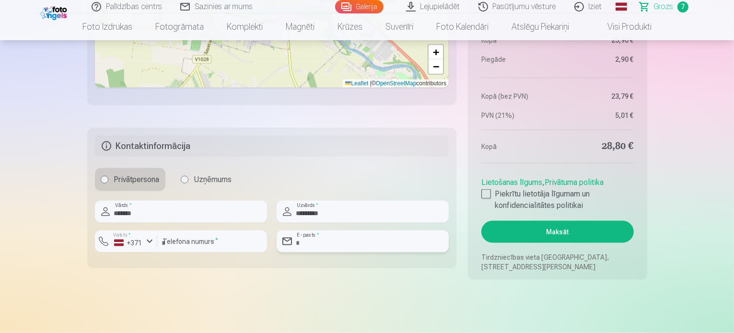
click at [341, 240] on input "email" at bounding box center [363, 242] width 172 height 22
type input "**********"
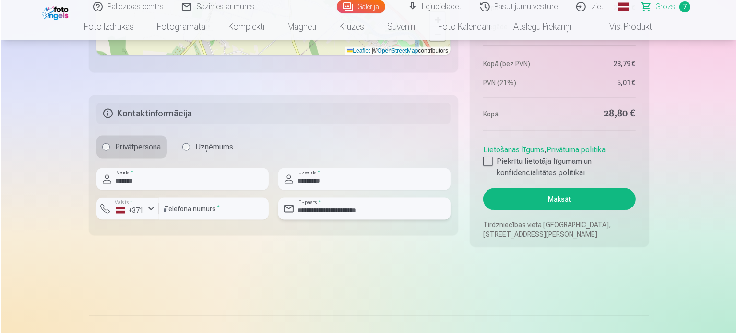
scroll to position [1343, 0]
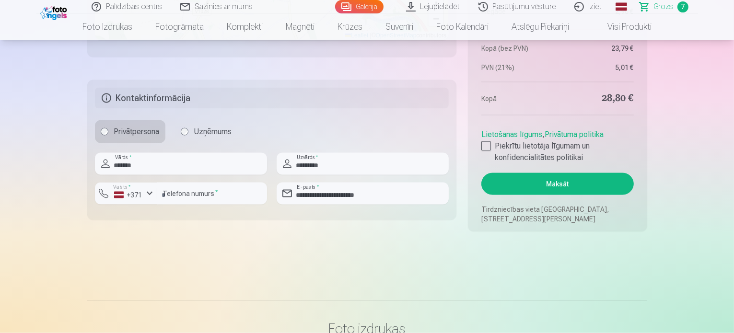
click at [543, 184] on button "Maksāt" at bounding box center [558, 184] width 152 height 22
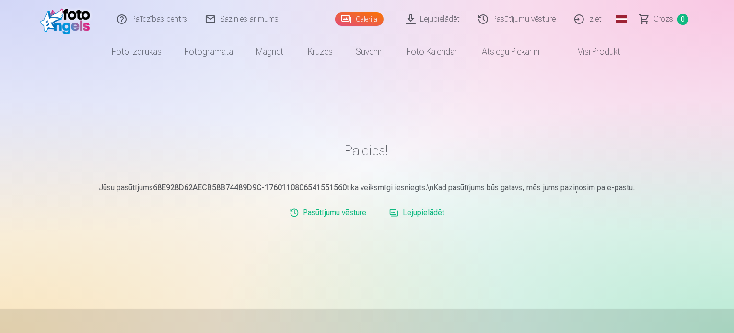
click at [522, 23] on link "Pasūtījumu vēsture" at bounding box center [518, 19] width 96 height 38
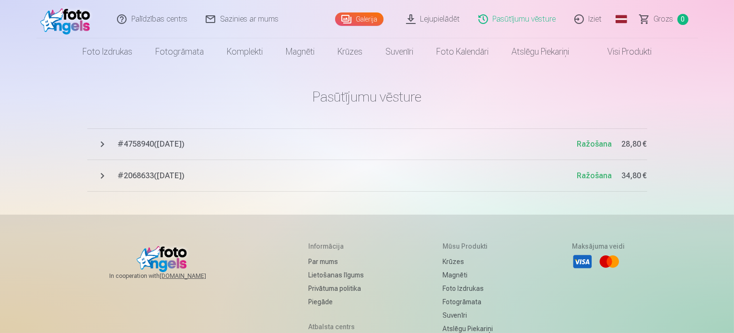
click at [205, 178] on span "# 2068633 ( 10.10.2025 )" at bounding box center [347, 176] width 459 height 12
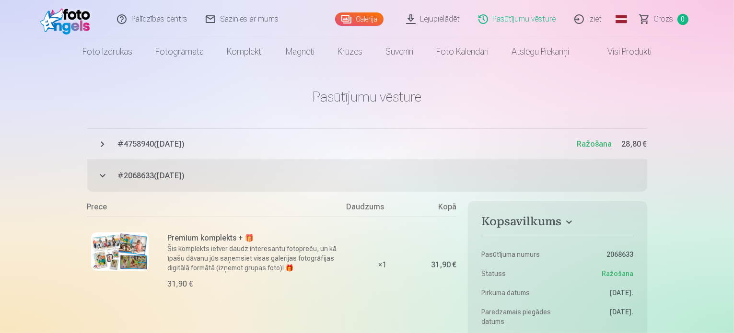
click at [205, 141] on span "# 4758940 ( 10.10.2025 )" at bounding box center [347, 145] width 459 height 12
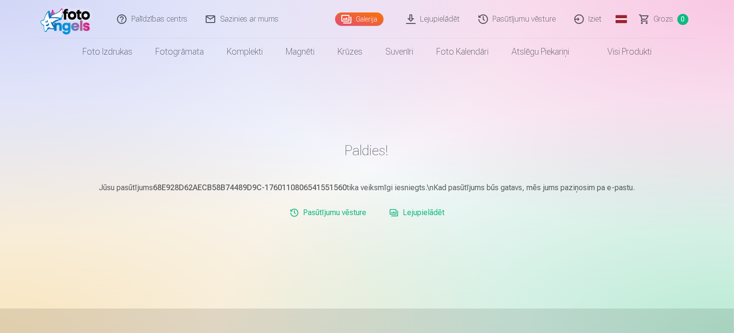
click at [526, 20] on link "Pasūtījumu vēsture" at bounding box center [518, 19] width 96 height 38
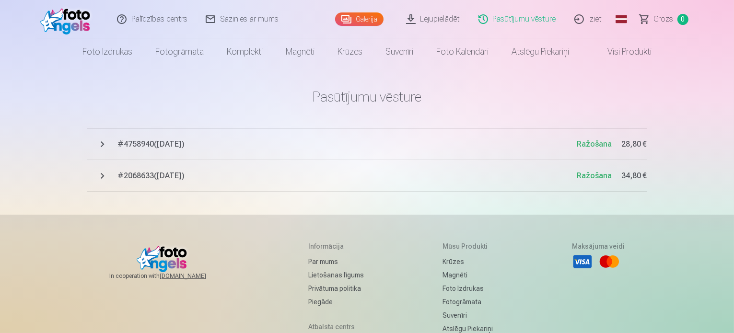
click at [124, 176] on span "# 2068633 ( 10.10.2025 )" at bounding box center [347, 176] width 459 height 12
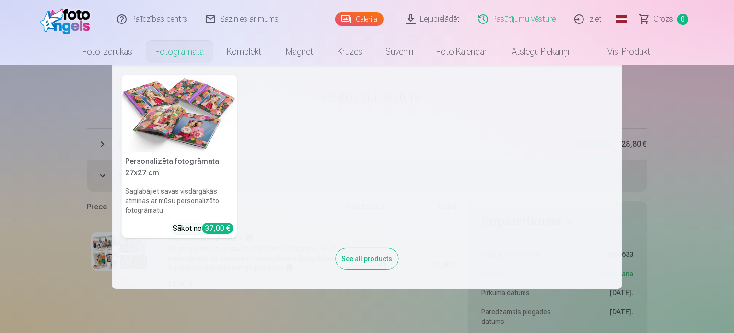
click at [189, 54] on link "Fotogrāmata" at bounding box center [179, 51] width 71 height 27
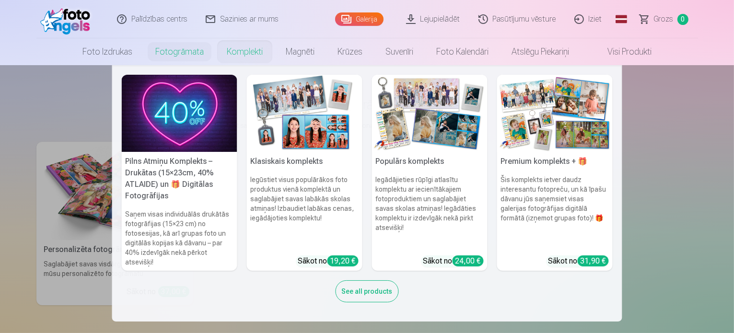
click at [244, 58] on link "Komplekti" at bounding box center [244, 51] width 59 height 27
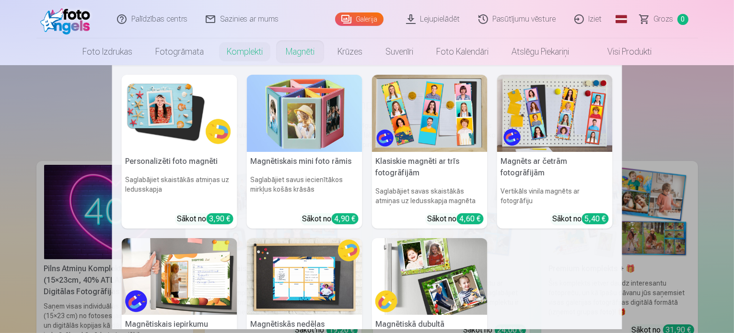
click at [291, 54] on link "Magnēti" at bounding box center [300, 51] width 52 height 27
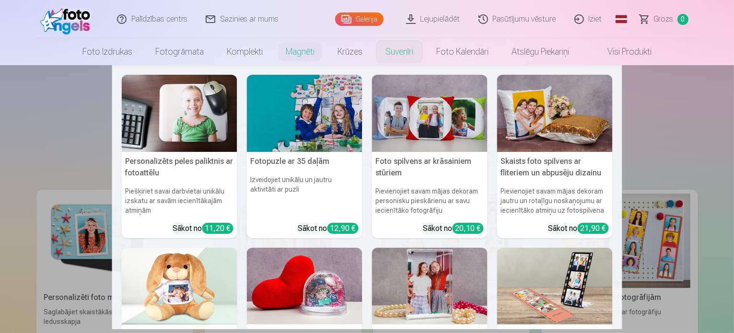
click at [400, 53] on link "Suvenīri" at bounding box center [399, 51] width 51 height 27
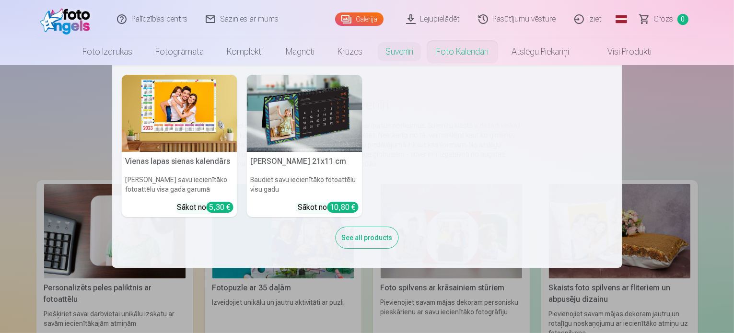
click at [449, 57] on link "Foto kalendāri" at bounding box center [462, 51] width 75 height 27
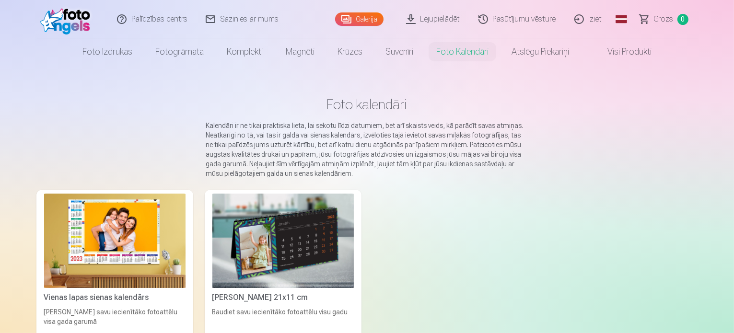
click at [623, 53] on link "Visi produkti" at bounding box center [622, 51] width 82 height 27
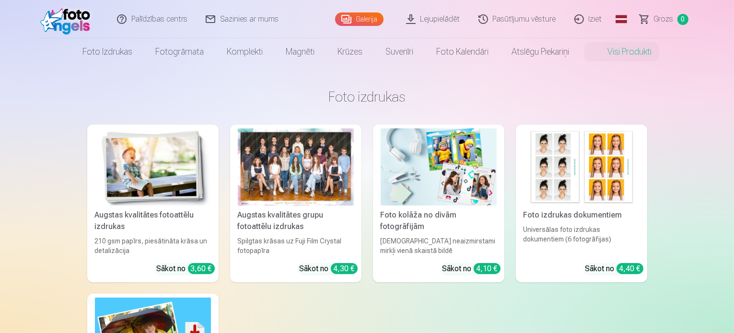
click at [597, 19] on link "Iziet" at bounding box center [589, 19] width 46 height 38
